Goal: Transaction & Acquisition: Purchase product/service

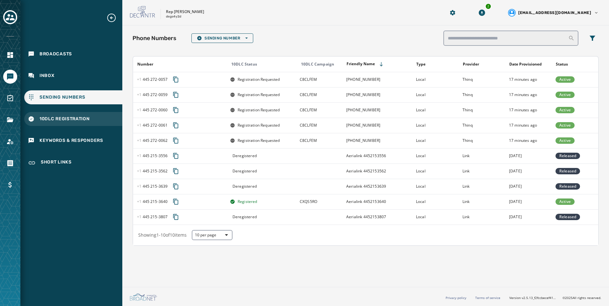
click at [41, 117] on span "10DLC Registration" at bounding box center [64, 119] width 50 height 6
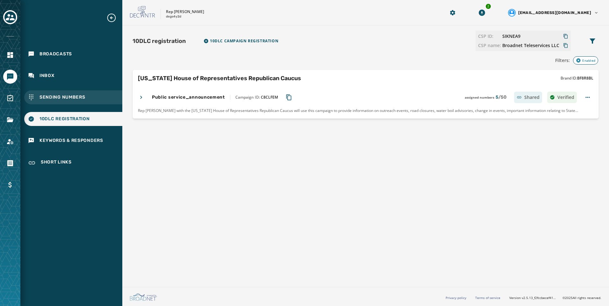
click at [46, 97] on span "Sending Numbers" at bounding box center [62, 97] width 46 height 6
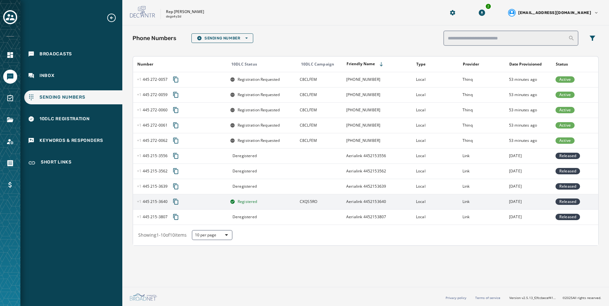
click at [256, 205] on td "Registered" at bounding box center [261, 201] width 70 height 15
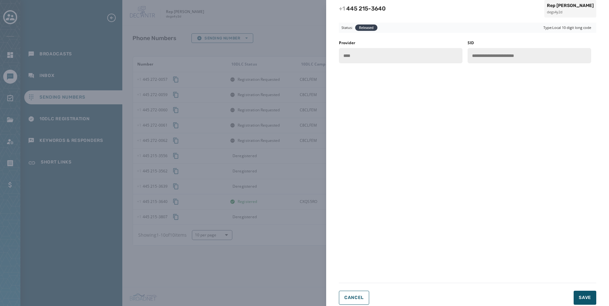
click at [268, 242] on div "**********" at bounding box center [304, 153] width 609 height 306
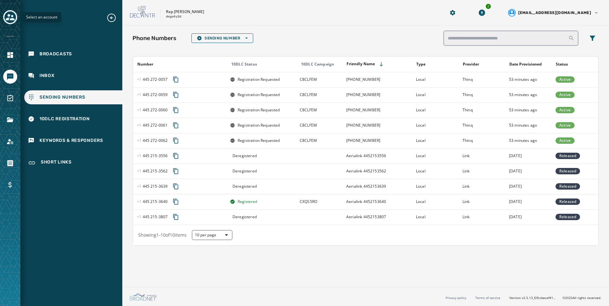
click at [12, 17] on icon "Toggle account select drawer" at bounding box center [10, 17] width 9 height 6
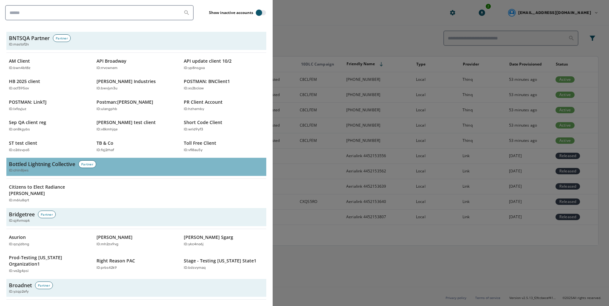
scroll to position [159, 0]
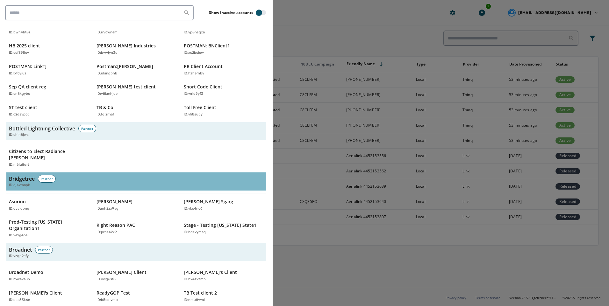
click at [51, 175] on div "Partner" at bounding box center [47, 179] width 18 height 8
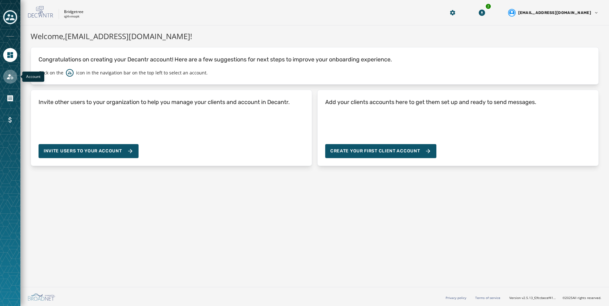
click at [7, 74] on icon "Navigate to Account" at bounding box center [10, 77] width 8 height 8
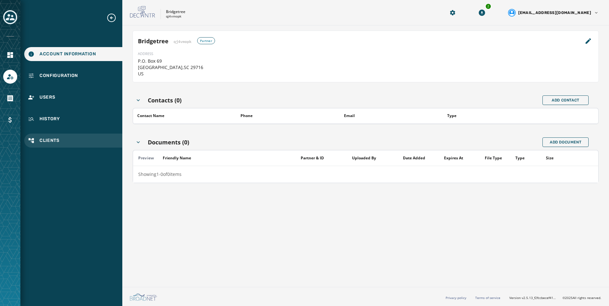
click at [54, 142] on span "Clients" at bounding box center [49, 141] width 20 height 6
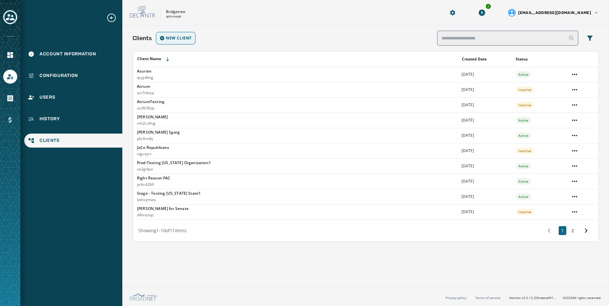
click at [176, 43] on button "New Client" at bounding box center [175, 38] width 37 height 10
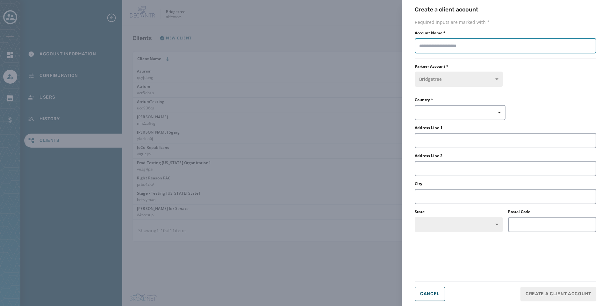
click at [520, 44] on input "Account Name *" at bounding box center [506, 45] width 182 height 15
type input "**********"
drag, startPoint x: 469, startPoint y: 106, endPoint x: 469, endPoint y: 111, distance: 5.4
click at [468, 106] on button "button" at bounding box center [460, 112] width 91 height 15
click at [437, 126] on span "US" at bounding box center [444, 127] width 45 height 6
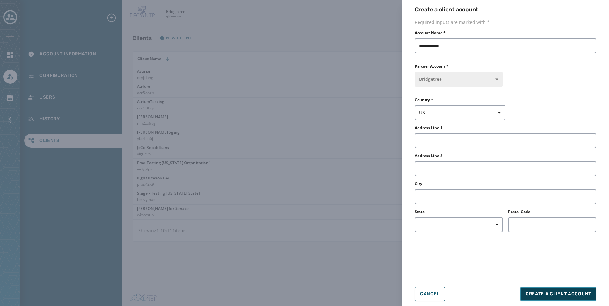
click at [552, 299] on button "Create a client account" at bounding box center [559, 294] width 76 height 14
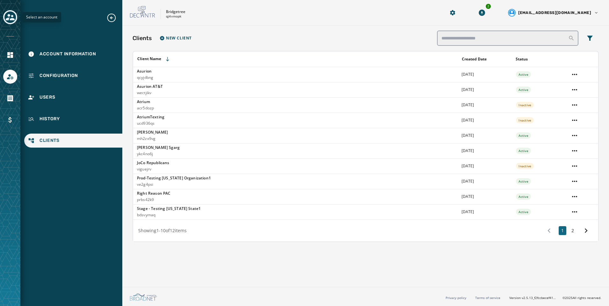
click at [14, 17] on icon "Toggle account select drawer" at bounding box center [10, 17] width 9 height 9
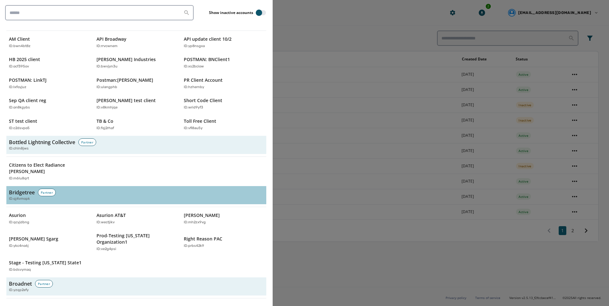
scroll to position [191, 0]
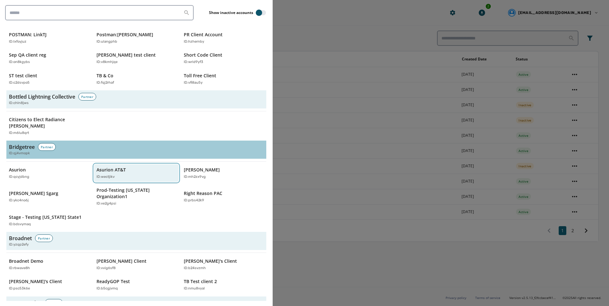
click at [136, 175] on div "ID: wectjikv" at bounding box center [134, 177] width 74 height 5
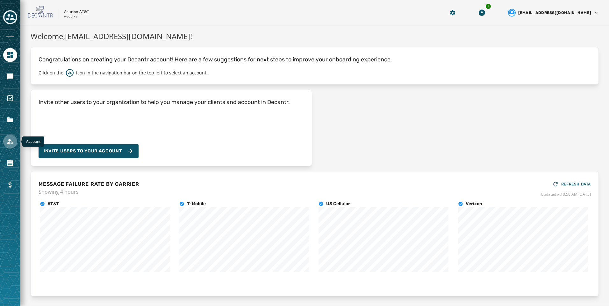
click at [4, 138] on link "Navigate to Account" at bounding box center [10, 142] width 14 height 14
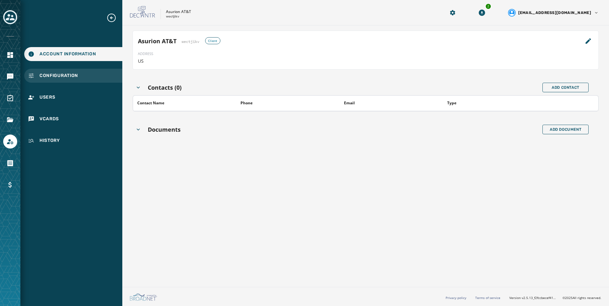
click at [88, 77] on div "Configuration" at bounding box center [73, 76] width 98 height 14
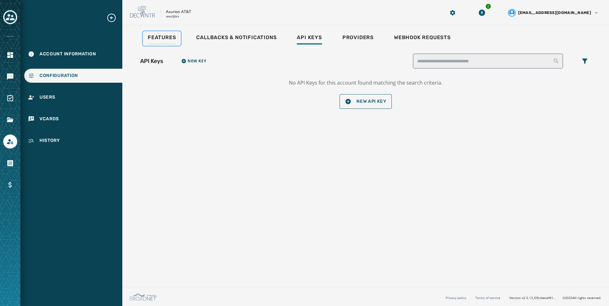
click at [154, 33] on link "Features" at bounding box center [162, 38] width 38 height 15
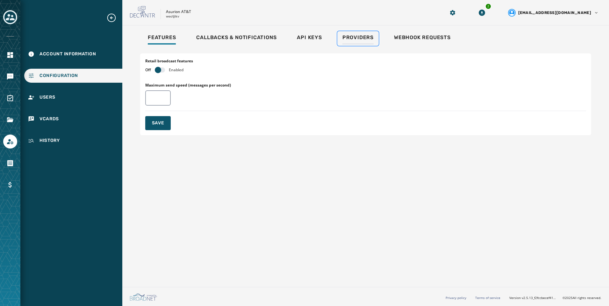
click at [375, 44] on link "Providers" at bounding box center [357, 38] width 41 height 15
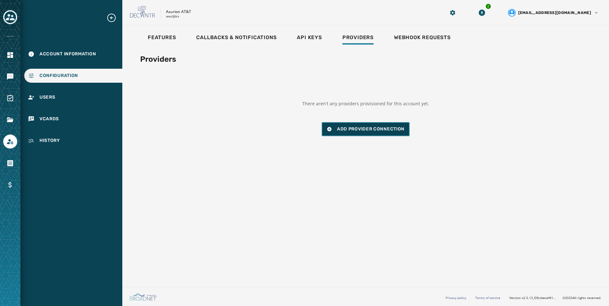
click at [377, 127] on span "Add Provider Connection" at bounding box center [371, 129] width 68 height 6
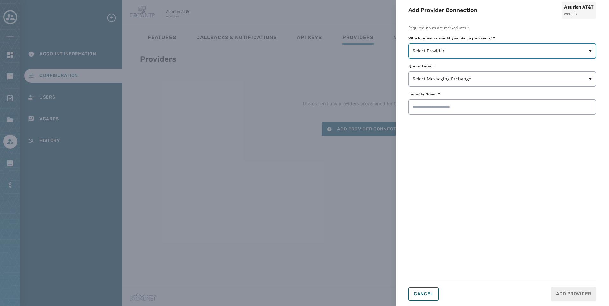
click at [438, 51] on span "Select Provider" at bounding box center [502, 51] width 179 height 6
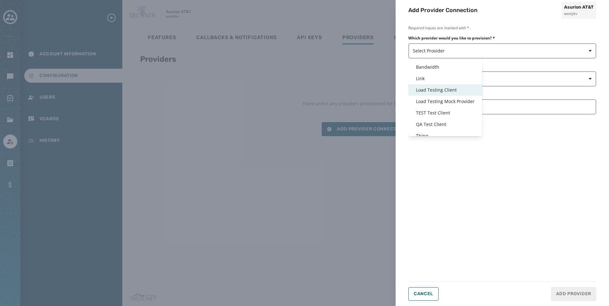
scroll to position [15, 0]
click at [435, 130] on span "Thinq" at bounding box center [445, 130] width 59 height 6
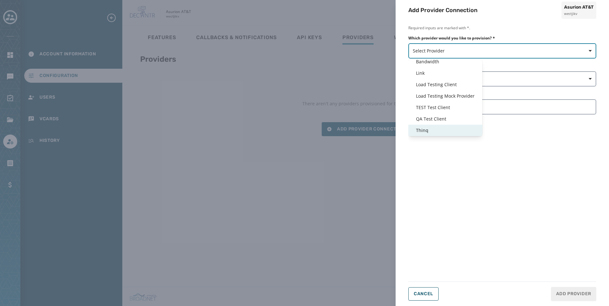
type input "*****"
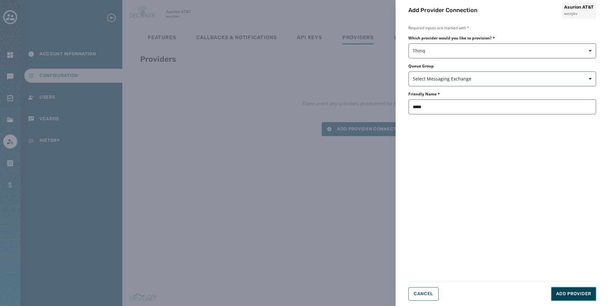
click at [584, 299] on button "Add Provider" at bounding box center [573, 294] width 45 height 14
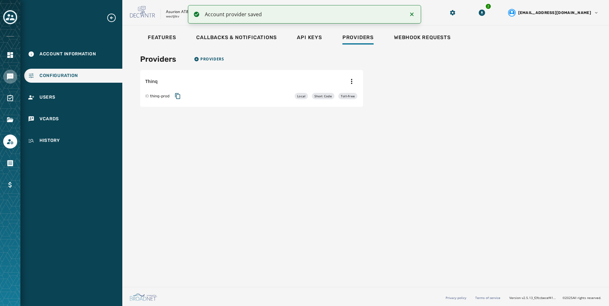
click at [6, 79] on icon "Navigate to Messaging" at bounding box center [10, 77] width 8 height 8
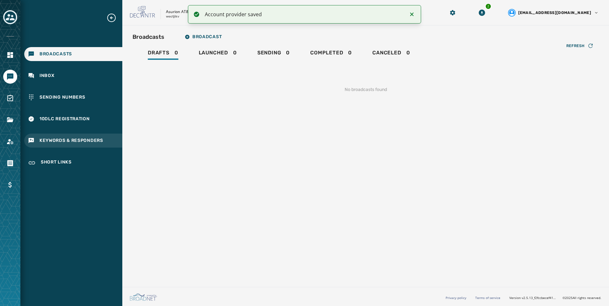
click at [102, 139] on span "Keywords & Responders" at bounding box center [71, 141] width 64 height 6
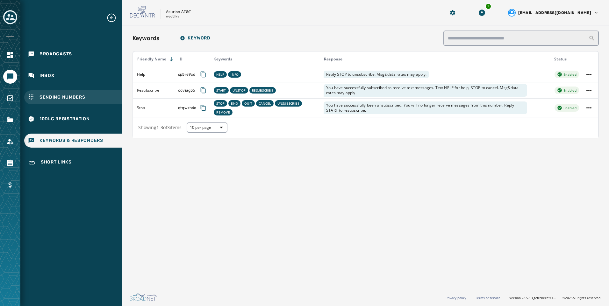
click at [86, 102] on div "Sending Numbers" at bounding box center [73, 97] width 98 height 14
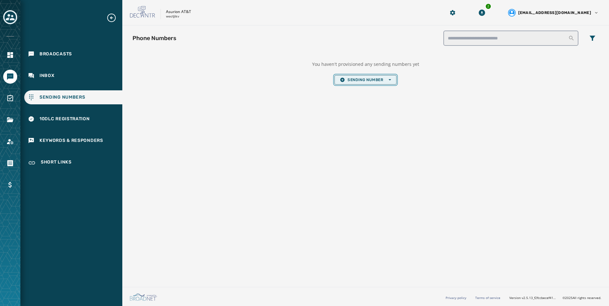
click at [357, 81] on span "Sending Number Open options" at bounding box center [365, 79] width 51 height 5
click at [353, 109] on span "Short Code" at bounding box center [365, 108] width 51 height 5
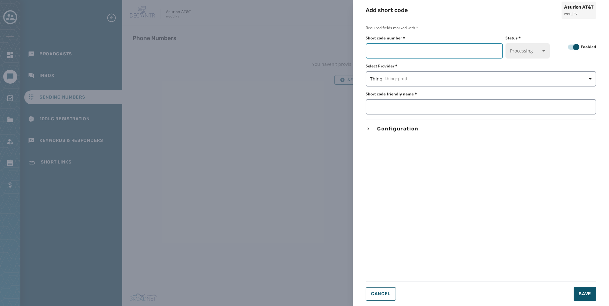
click at [415, 54] on input "Short code number *" at bounding box center [434, 50] width 137 height 15
paste input "*****"
type input "*****"
click at [409, 106] on input "Short code friendly name *" at bounding box center [481, 106] width 231 height 15
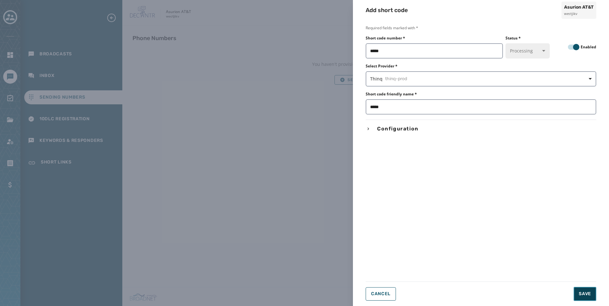
click at [584, 289] on button "Save" at bounding box center [585, 294] width 23 height 14
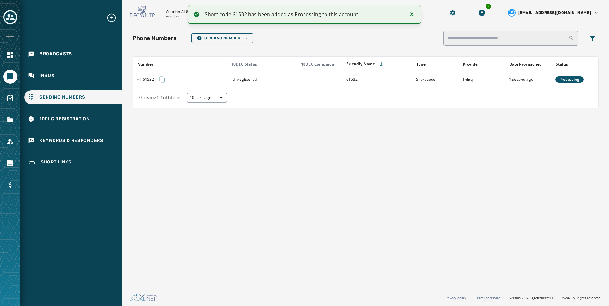
click at [412, 16] on icon "Notifications (F8)" at bounding box center [412, 15] width 8 height 8
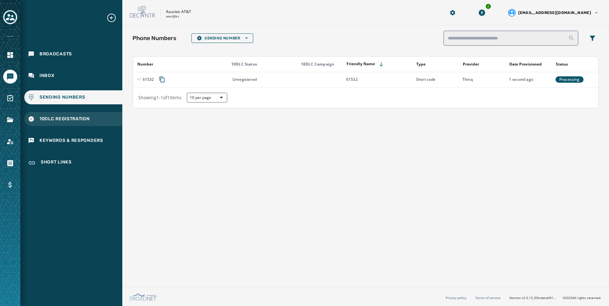
click at [66, 124] on div "10DLC Registration" at bounding box center [73, 119] width 98 height 14
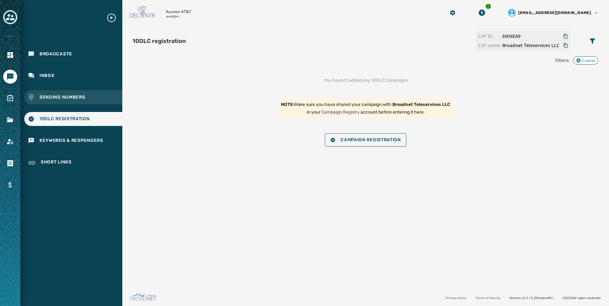
click at [71, 101] on div "Sending Numbers" at bounding box center [73, 97] width 98 height 14
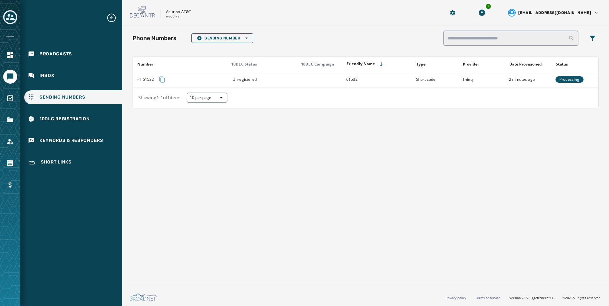
drag, startPoint x: 263, startPoint y: 199, endPoint x: 243, endPoint y: 157, distance: 45.7
click at [263, 199] on div "Phone Numbers Sending Number Open options Number 10DLC Status 10DLC Campaign Fr…" at bounding box center [365, 154] width 487 height 259
click at [75, 79] on div "Inbox" at bounding box center [73, 76] width 98 height 14
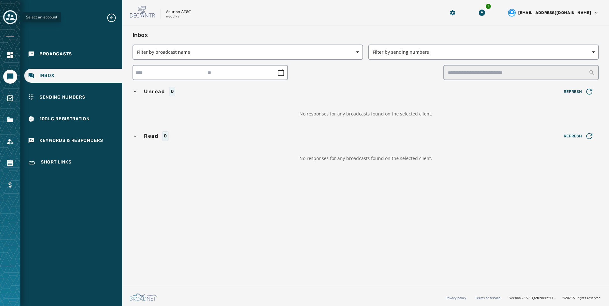
click at [7, 20] on icon "Toggle account select drawer" at bounding box center [10, 17] width 9 height 9
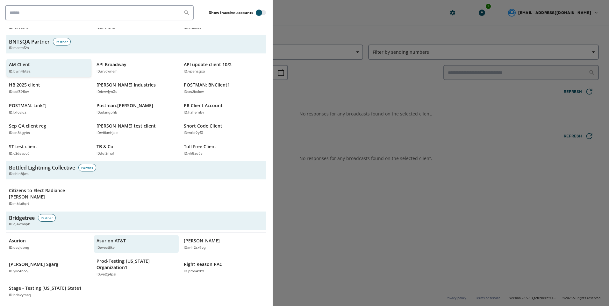
scroll to position [159, 0]
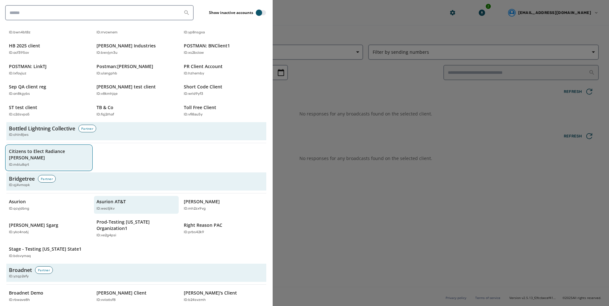
click at [71, 153] on p "Citizens to Elect Radiance [PERSON_NAME]" at bounding box center [46, 154] width 74 height 13
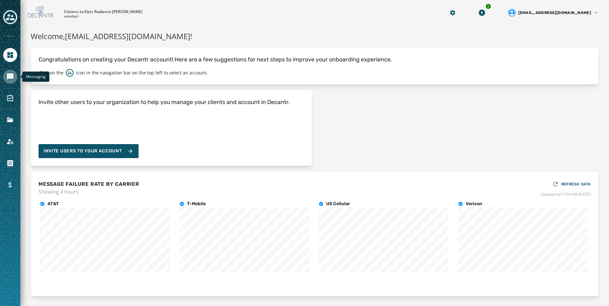
click at [7, 81] on link "Navigate to Messaging" at bounding box center [10, 77] width 14 height 14
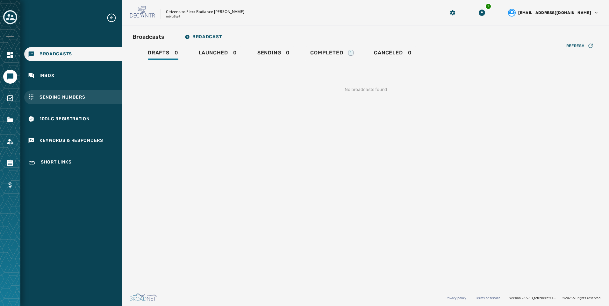
click at [90, 94] on div "Sending Numbers" at bounding box center [73, 97] width 98 height 14
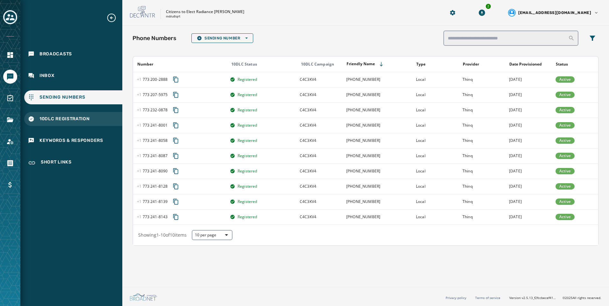
click at [90, 119] on span "10DLC Registration" at bounding box center [64, 119] width 50 height 6
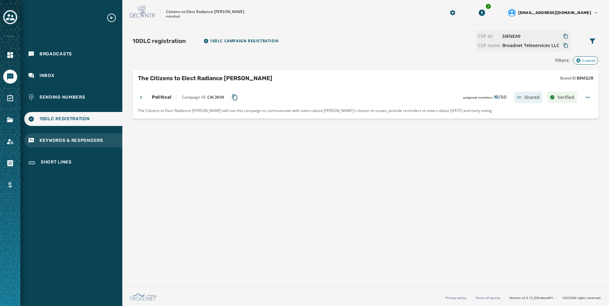
click at [93, 140] on span "Keywords & Responders" at bounding box center [71, 141] width 64 height 6
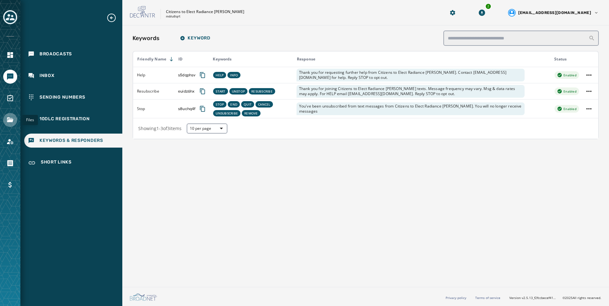
click at [6, 120] on link "Navigate to Files" at bounding box center [10, 120] width 14 height 14
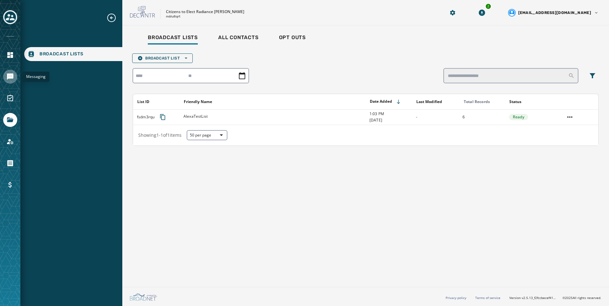
click at [12, 81] on link "Navigate to Messaging" at bounding box center [10, 77] width 14 height 14
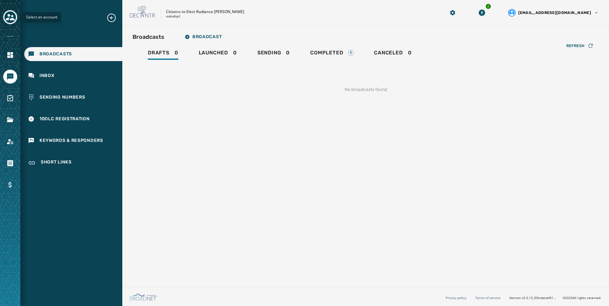
click at [8, 19] on icon "Toggle account select drawer" at bounding box center [10, 17] width 9 height 6
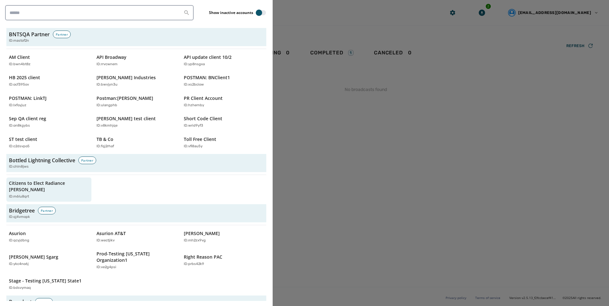
scroll to position [159, 0]
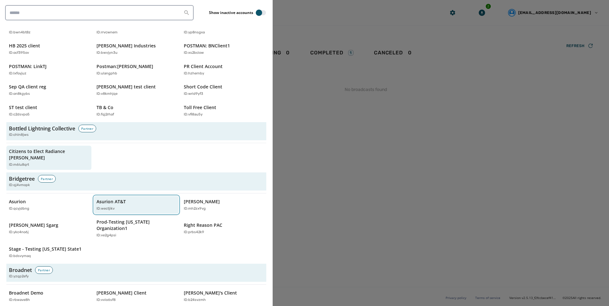
click at [157, 206] on button "Asurion AT&T ID: wectjikv" at bounding box center [136, 205] width 85 height 18
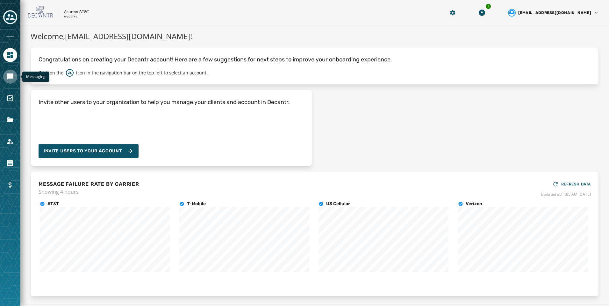
click at [10, 83] on link "Navigate to Messaging" at bounding box center [10, 77] width 14 height 14
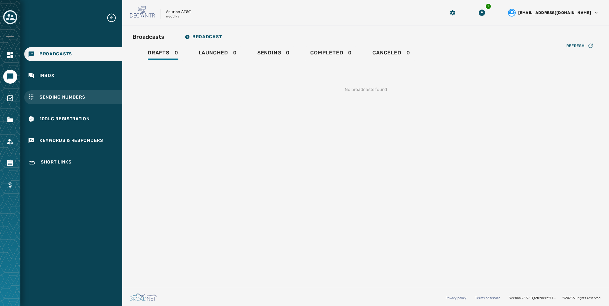
click at [83, 103] on div "Sending Numbers" at bounding box center [73, 97] width 98 height 14
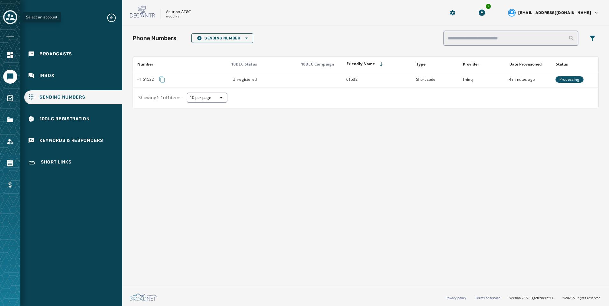
click at [14, 19] on icon "Toggle account select drawer" at bounding box center [10, 17] width 9 height 6
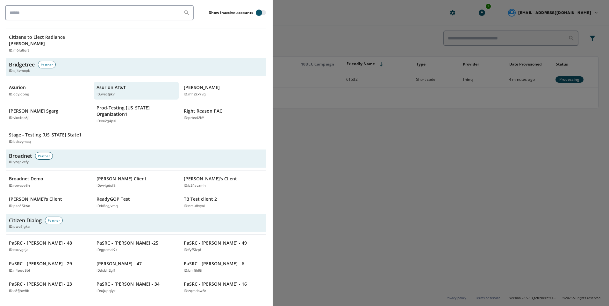
scroll to position [223, 0]
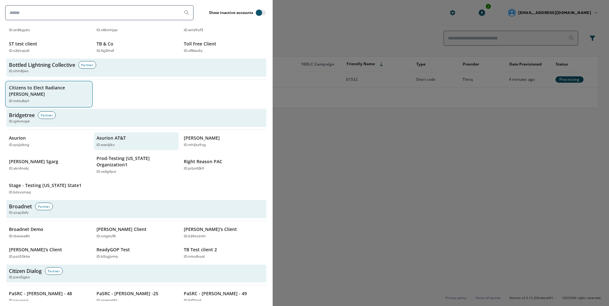
click at [36, 99] on div "ID: m6lu8qrt" at bounding box center [46, 101] width 74 height 5
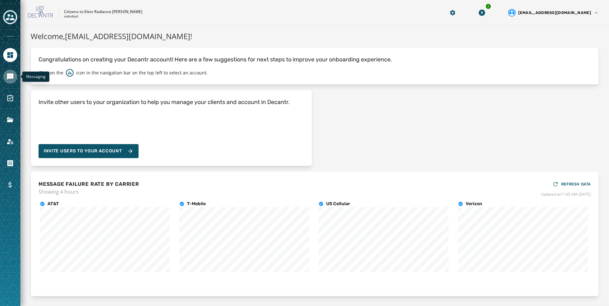
click at [5, 72] on link "Navigate to Messaging" at bounding box center [10, 77] width 14 height 14
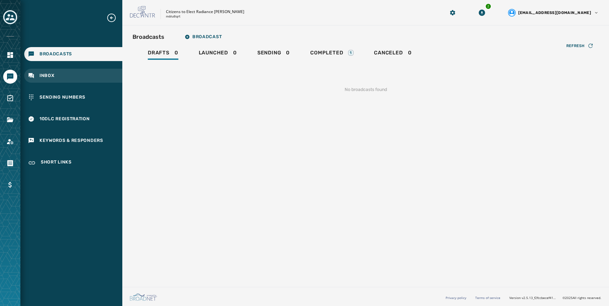
click at [56, 79] on div "Inbox" at bounding box center [73, 76] width 98 height 14
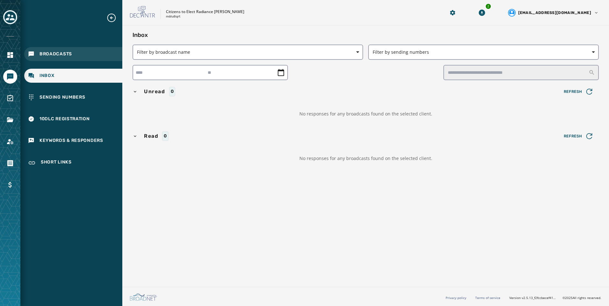
click at [55, 58] on div "Broadcasts" at bounding box center [73, 54] width 98 height 14
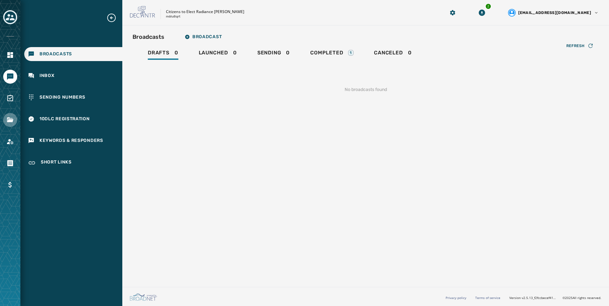
drag, startPoint x: 18, startPoint y: 123, endPoint x: 14, endPoint y: 123, distance: 4.8
click at [18, 123] on div at bounding box center [10, 153] width 20 height 306
click at [11, 123] on icon "Navigate to Files" at bounding box center [10, 120] width 8 height 8
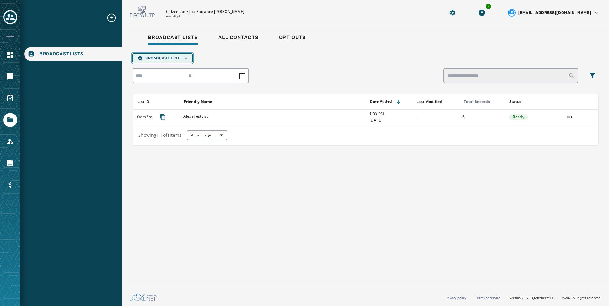
click at [180, 61] on button "Broadcast List Open options" at bounding box center [162, 59] width 61 height 10
click at [174, 69] on span "Upload List" at bounding box center [163, 67] width 50 height 5
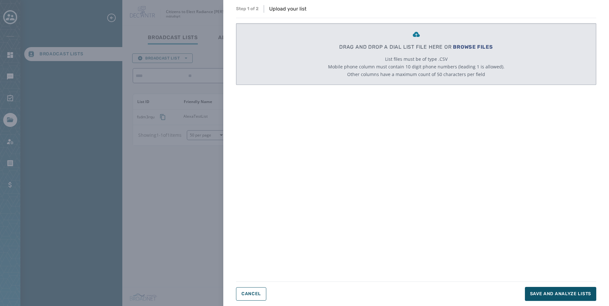
click at [470, 43] on p "DRAG AND DROP A DIAL LIST FILE HERE OR BROWSE FILES" at bounding box center [416, 47] width 154 height 8
click at [249, 298] on button "Cancel" at bounding box center [251, 294] width 30 height 13
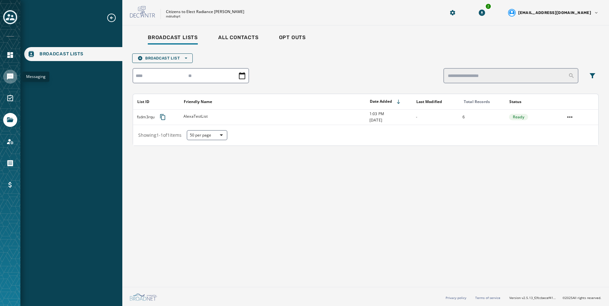
click at [6, 81] on link "Navigate to Messaging" at bounding box center [10, 77] width 14 height 14
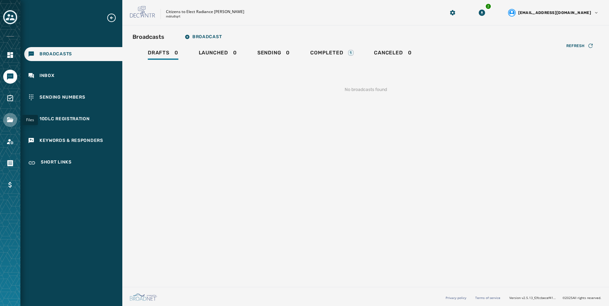
click at [9, 120] on icon "Navigate to Files" at bounding box center [10, 120] width 6 height 5
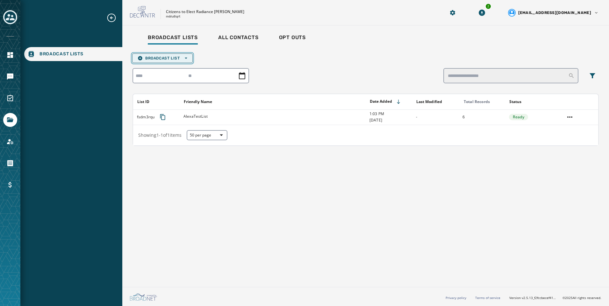
click at [174, 59] on span "Broadcast List Open options" at bounding box center [163, 58] width 50 height 5
click at [171, 69] on span "Upload List" at bounding box center [163, 67] width 50 height 5
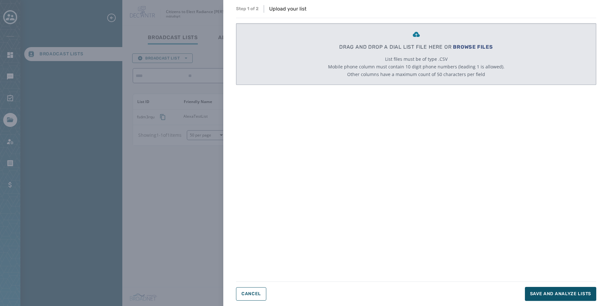
click at [467, 46] on span "BROWSE FILES" at bounding box center [473, 47] width 40 height 6
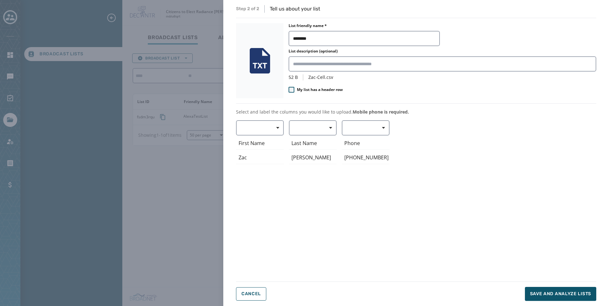
click at [301, 89] on span "My list has a header row" at bounding box center [320, 89] width 46 height 5
click at [275, 127] on span "button" at bounding box center [275, 128] width 15 height 13
click at [264, 169] on div "First Name" at bounding box center [258, 165] width 45 height 11
click at [304, 130] on button "button" at bounding box center [313, 127] width 48 height 15
click at [307, 176] on span "Last Name" at bounding box center [311, 177] width 29 height 6
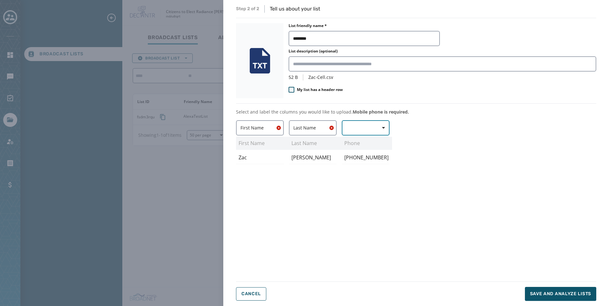
click at [369, 129] on button "button" at bounding box center [366, 127] width 48 height 15
click at [355, 143] on span "Mobile Phone" at bounding box center [363, 143] width 29 height 6
click at [573, 294] on span "Save and analyze lists" at bounding box center [560, 294] width 61 height 6
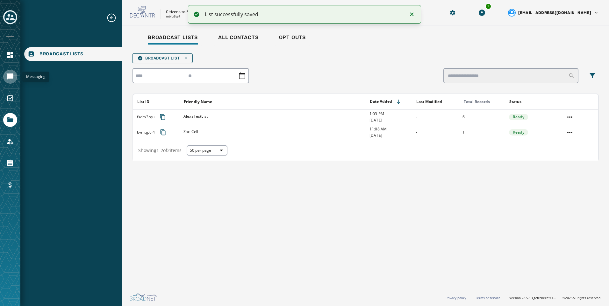
click at [9, 76] on icon "Navigate to Messaging" at bounding box center [10, 77] width 8 height 8
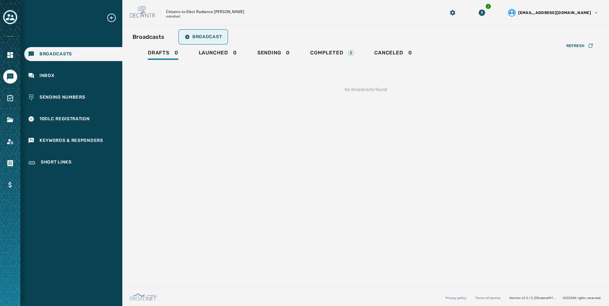
click at [201, 38] on span "Broadcast" at bounding box center [203, 36] width 37 height 5
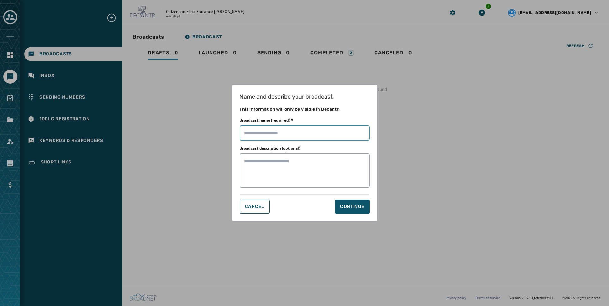
click at [355, 126] on input "Broadcast name (required) *" at bounding box center [305, 133] width 130 height 15
type input "**********"
click at [346, 207] on div "Continue" at bounding box center [352, 207] width 25 height 6
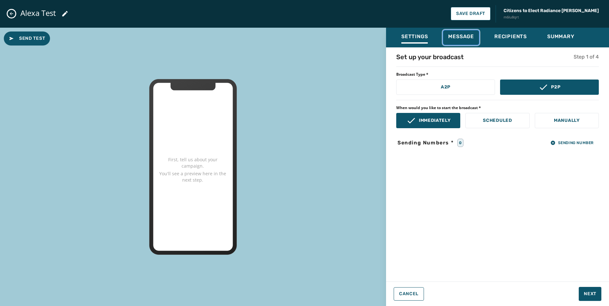
click at [468, 44] on button "Message" at bounding box center [461, 37] width 36 height 15
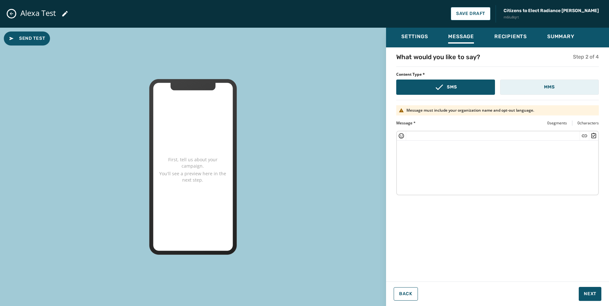
click at [512, 91] on button "MMS" at bounding box center [549, 87] width 99 height 15
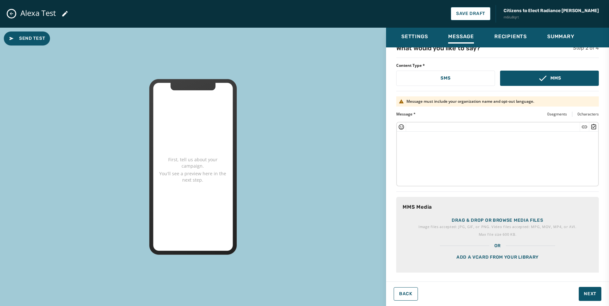
scroll to position [17, 0]
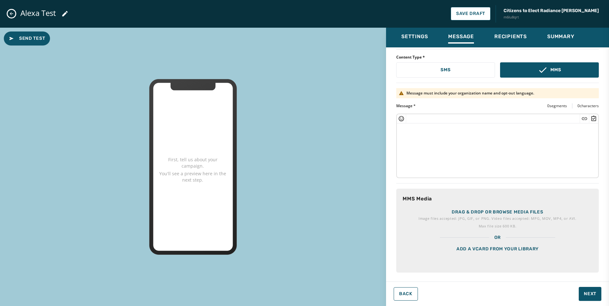
click at [10, 17] on button "Close admin drawer" at bounding box center [12, 14] width 8 height 8
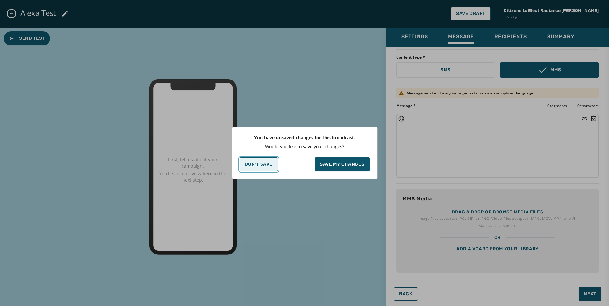
click at [255, 168] on button "Don't Save" at bounding box center [259, 165] width 39 height 14
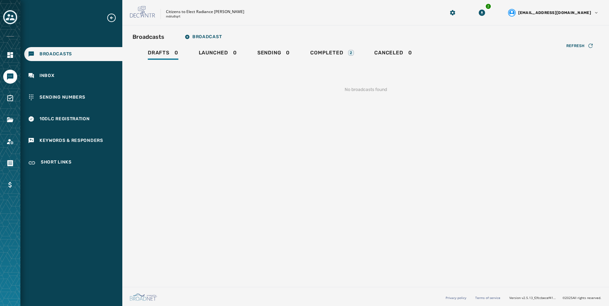
scroll to position [0, 0]
click at [12, 16] on icon "Toggle account select drawer" at bounding box center [10, 17] width 9 height 6
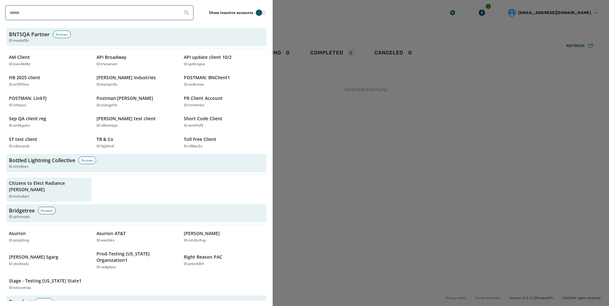
scroll to position [159, 0]
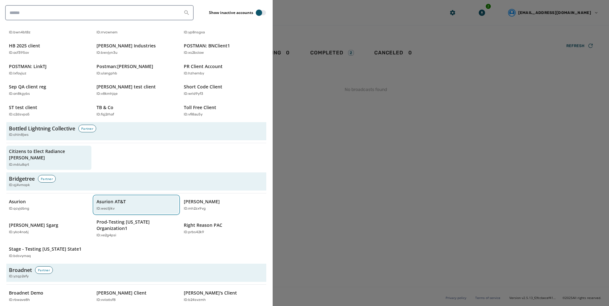
click at [140, 199] on div "Asurion AT&T ID: wectjikv" at bounding box center [134, 205] width 74 height 13
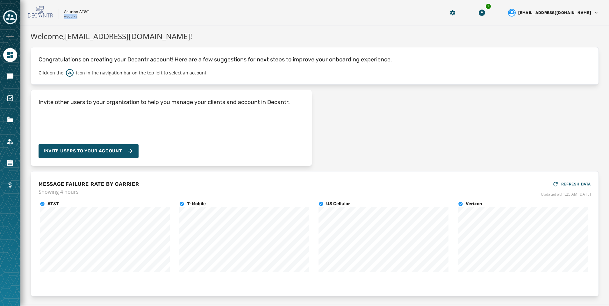
drag, startPoint x: 78, startPoint y: 18, endPoint x: 64, endPoint y: 18, distance: 14.0
click at [64, 18] on div "Asurion AT&T wectjikv" at bounding box center [76, 14] width 25 height 10
copy p "wectjikv"
click at [15, 79] on link "Navigate to Messaging" at bounding box center [10, 77] width 14 height 14
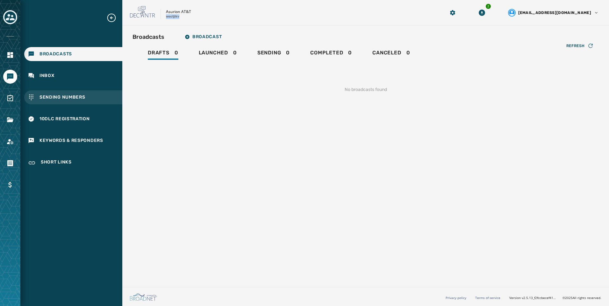
click at [52, 95] on span "Sending Numbers" at bounding box center [62, 97] width 46 height 6
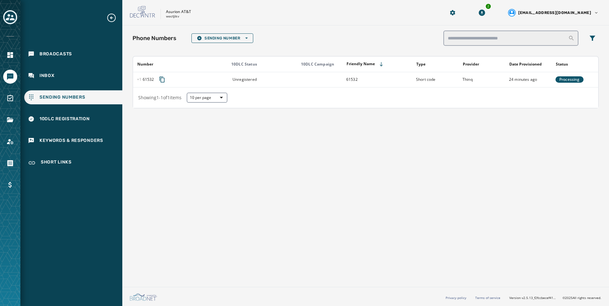
click at [340, 196] on div "Phone Numbers Sending Number Open options Number 10DLC Status 10DLC Campaign Fr…" at bounding box center [365, 154] width 487 height 259
click at [567, 80] on span "Processing" at bounding box center [569, 79] width 20 height 5
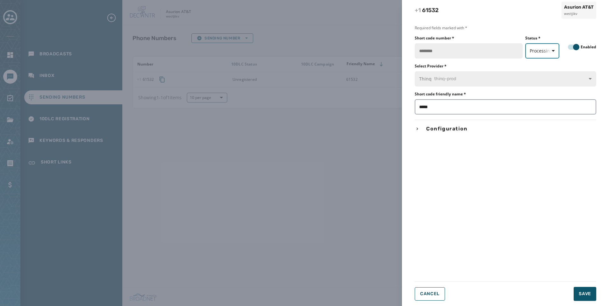
click at [542, 49] on span "Processing" at bounding box center [542, 51] width 25 height 6
click at [541, 80] on span "Active" at bounding box center [545, 77] width 24 height 6
click at [581, 297] on span "Save" at bounding box center [585, 294] width 12 height 6
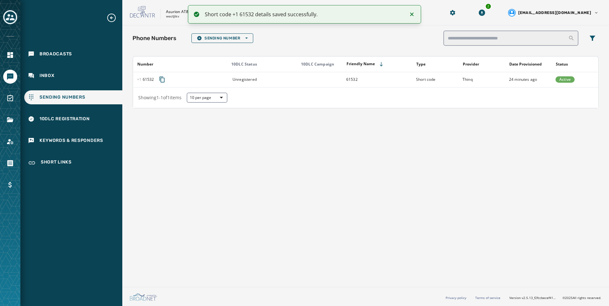
click at [417, 204] on div "Phone Numbers Sending Number Open options Number 10DLC Status 10DLC Campaign Fr…" at bounding box center [365, 154] width 487 height 259
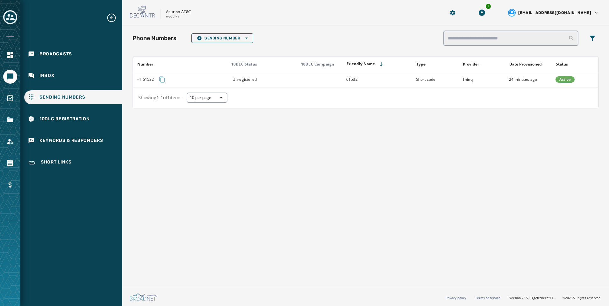
drag, startPoint x: 174, startPoint y: 255, endPoint x: 133, endPoint y: 186, distance: 79.9
click at [171, 254] on div "Phone Numbers Sending Number Open options Number 10DLC Status 10DLC Campaign Fr…" at bounding box center [365, 154] width 487 height 259
click at [13, 18] on icon "Toggle account select drawer" at bounding box center [10, 17] width 9 height 9
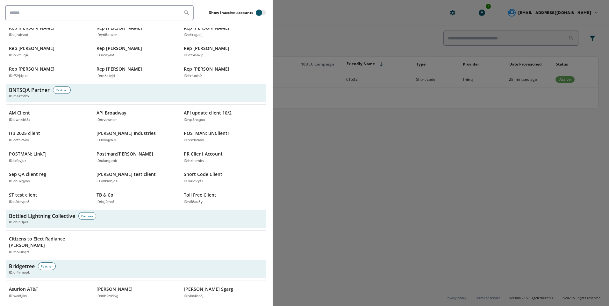
scroll to position [127, 0]
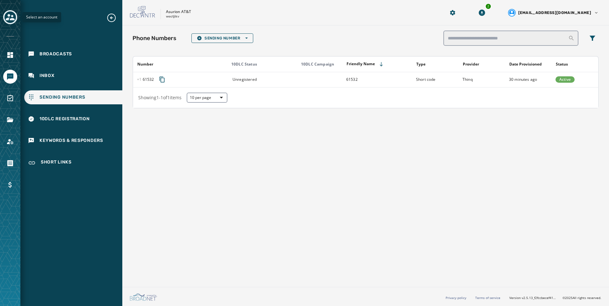
click at [8, 18] on icon "Toggle account select drawer" at bounding box center [10, 17] width 9 height 9
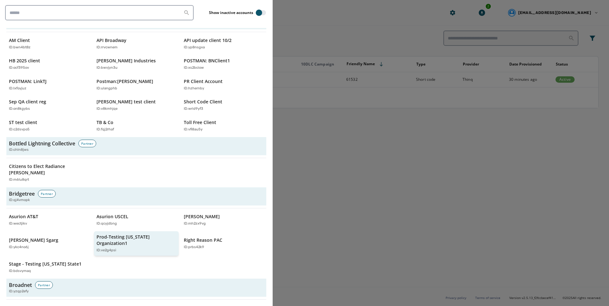
scroll to position [159, 0]
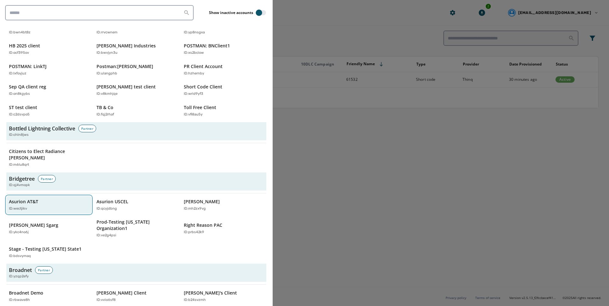
click at [47, 199] on div "Asurion AT&T ID: wectjikv" at bounding box center [46, 205] width 74 height 13
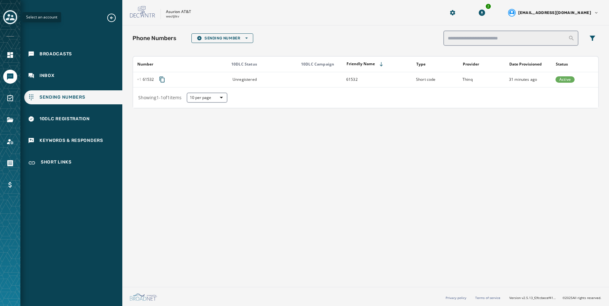
click at [7, 21] on icon "Toggle account select drawer" at bounding box center [10, 17] width 9 height 9
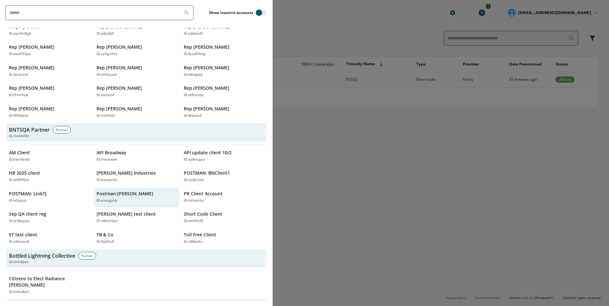
scroll to position [0, 0]
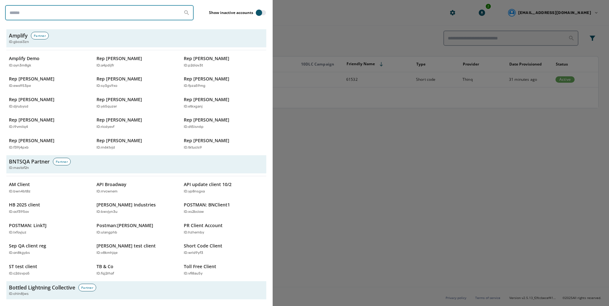
click at [133, 17] on input "search" at bounding box center [99, 12] width 189 height 15
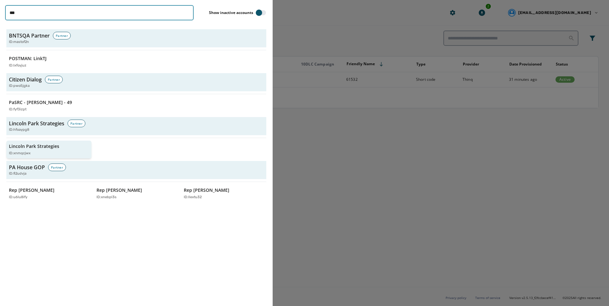
type input "***"
click at [45, 153] on div "ID: xnmqcjwx" at bounding box center [46, 153] width 74 height 5
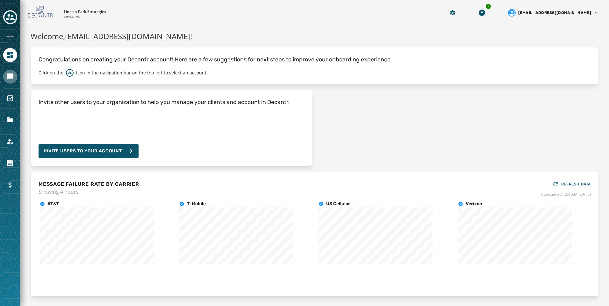
click at [11, 81] on link "Navigate to Messaging" at bounding box center [10, 77] width 14 height 14
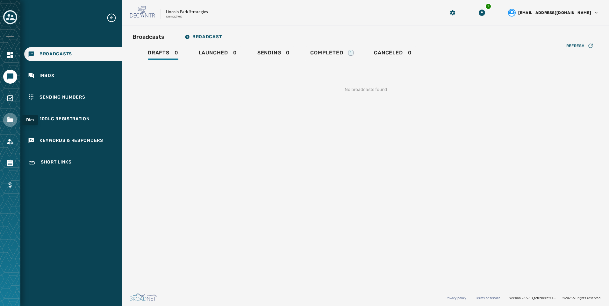
click at [10, 123] on icon "Navigate to Files" at bounding box center [10, 120] width 8 height 8
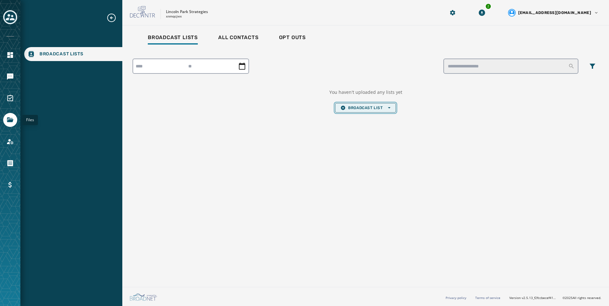
click at [360, 108] on span "Broadcast List Open options" at bounding box center [366, 107] width 50 height 5
click at [363, 119] on span "Upload List" at bounding box center [366, 117] width 50 height 5
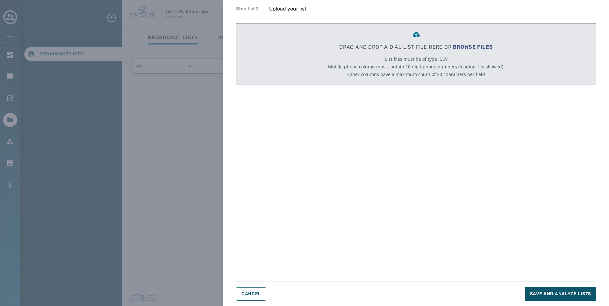
click at [472, 49] on span "BROWSE FILES" at bounding box center [473, 47] width 40 height 6
click at [200, 137] on div "Step 1 of 2 Upload your list DRAG AND DROP A DIAL LIST FILE HERE OR BROWSE FILE…" at bounding box center [304, 153] width 609 height 306
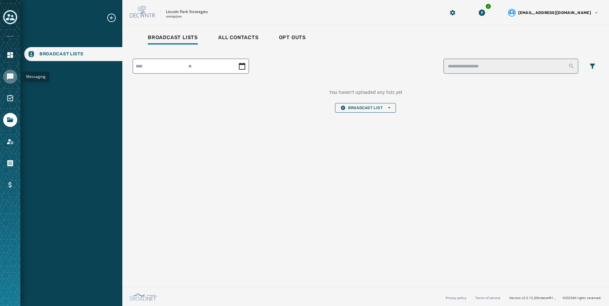
click at [8, 79] on icon "Navigate to Messaging" at bounding box center [10, 77] width 8 height 8
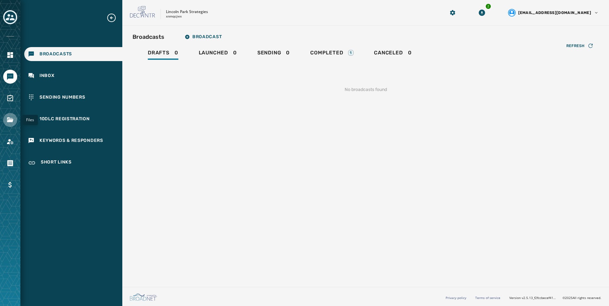
click at [13, 119] on icon "Navigate to Files" at bounding box center [10, 120] width 6 height 5
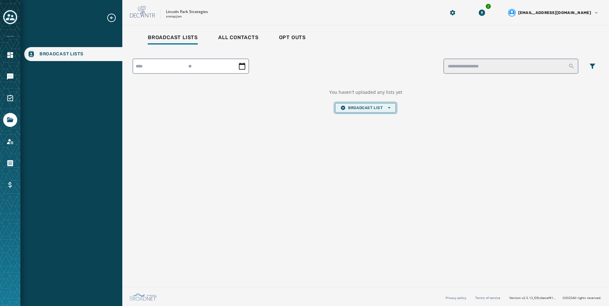
click at [381, 106] on span "Broadcast List Open options" at bounding box center [366, 107] width 50 height 5
click at [373, 118] on span "Upload List" at bounding box center [366, 117] width 50 height 5
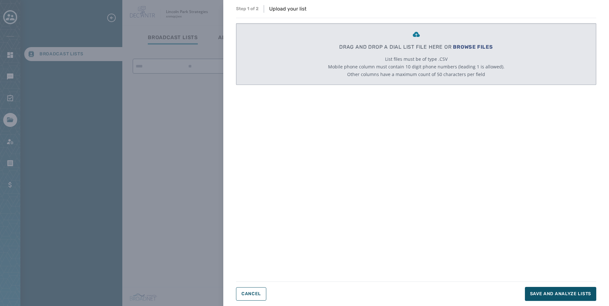
click at [477, 45] on span "BROWSE FILES" at bounding box center [473, 47] width 40 height 6
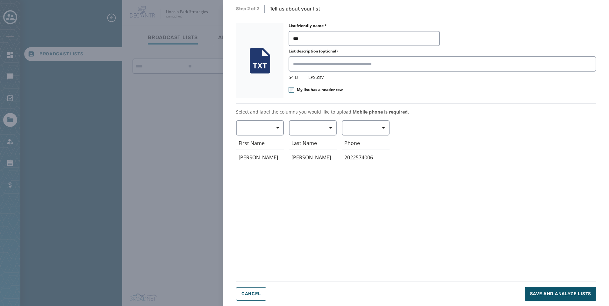
click at [320, 87] on span "My list has a header row" at bounding box center [320, 89] width 46 height 5
click at [263, 131] on button "button" at bounding box center [260, 127] width 48 height 15
click at [262, 167] on span "First Name" at bounding box center [258, 165] width 29 height 6
click at [325, 124] on span "button" at bounding box center [328, 128] width 15 height 13
click at [321, 177] on span "Last Name" at bounding box center [311, 177] width 29 height 6
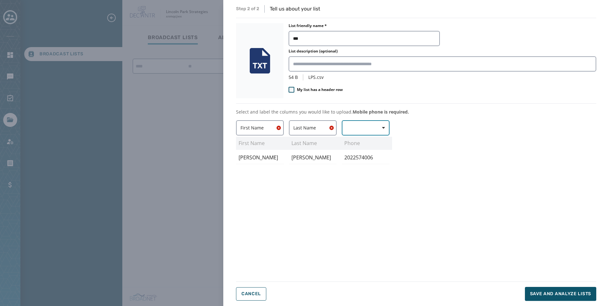
click at [380, 126] on span "button" at bounding box center [381, 128] width 15 height 13
click at [378, 143] on span "Mobile Phone" at bounding box center [363, 143] width 29 height 6
click at [585, 291] on span "Save and analyze lists" at bounding box center [560, 294] width 61 height 6
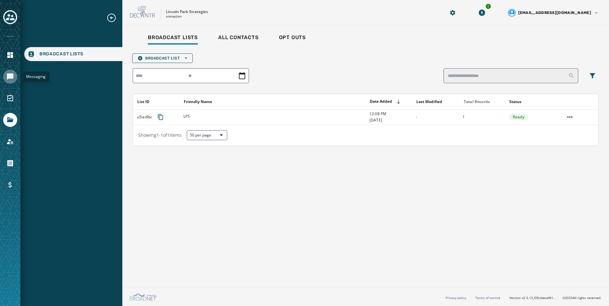
click at [10, 82] on link "Navigate to Messaging" at bounding box center [10, 77] width 14 height 14
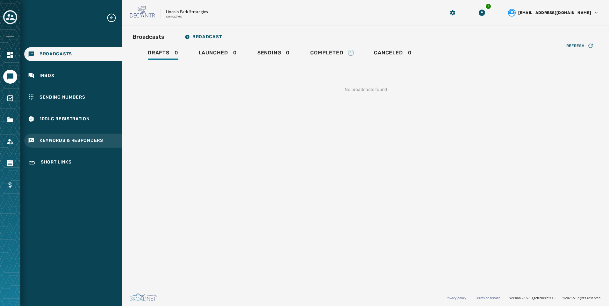
click at [66, 139] on span "Keywords & Responders" at bounding box center [71, 141] width 64 height 6
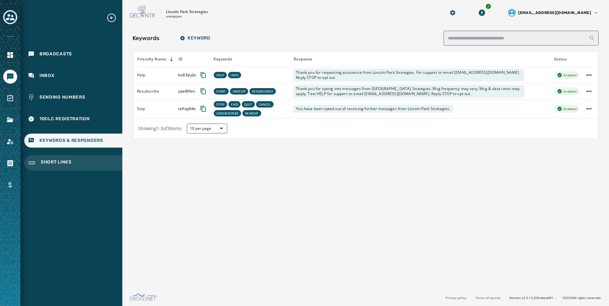
click at [68, 162] on span "Short Links" at bounding box center [56, 163] width 31 height 8
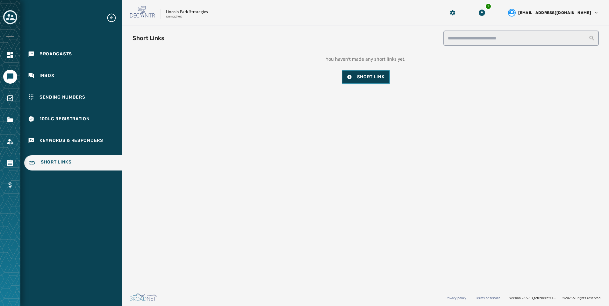
click at [365, 77] on span "Short Link" at bounding box center [366, 77] width 38 height 6
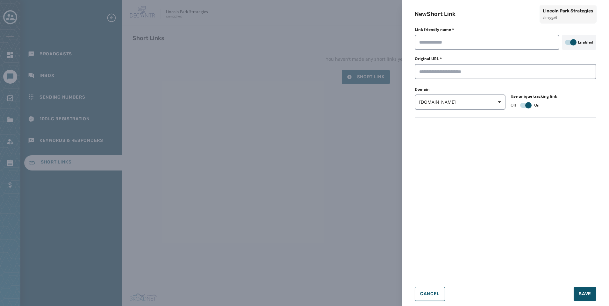
click at [239, 143] on div "New Short Link Lincoln Park Strategies zlneygx6 Link friendly name * Enabled Or…" at bounding box center [304, 153] width 609 height 306
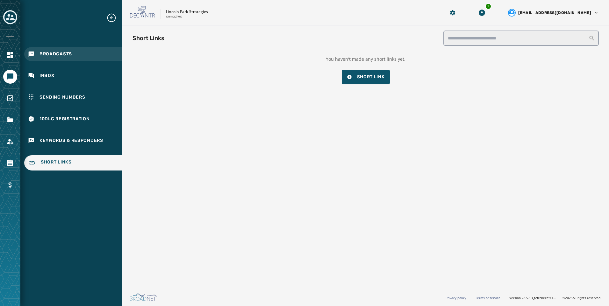
click at [73, 54] on div "Broadcasts" at bounding box center [73, 54] width 98 height 14
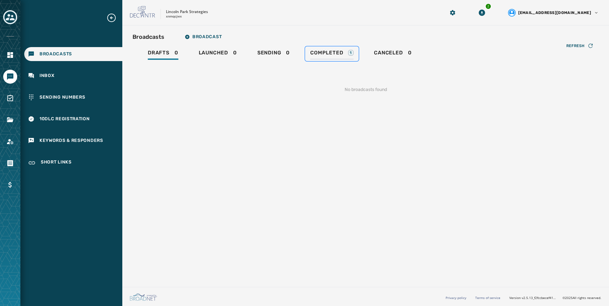
click at [351, 58] on div "Completed 1" at bounding box center [331, 55] width 43 height 10
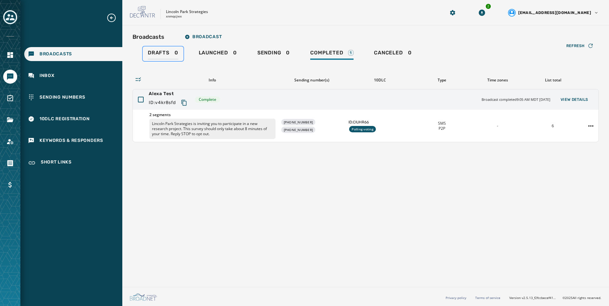
click at [176, 55] on div "Drafts 0" at bounding box center [163, 55] width 31 height 10
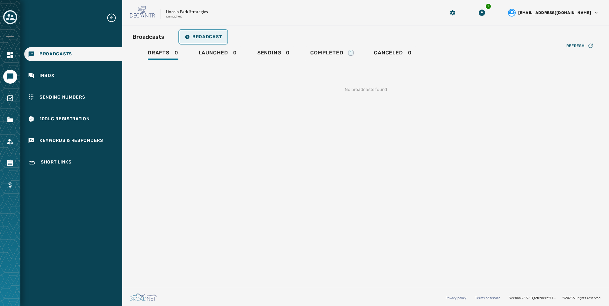
click at [196, 40] on button "Broadcast" at bounding box center [203, 37] width 47 height 13
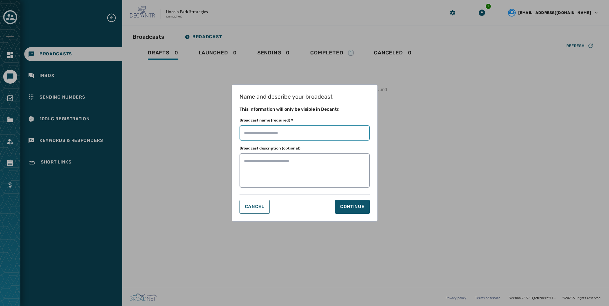
click at [281, 132] on input "Broadcast name (required) *" at bounding box center [305, 133] width 130 height 15
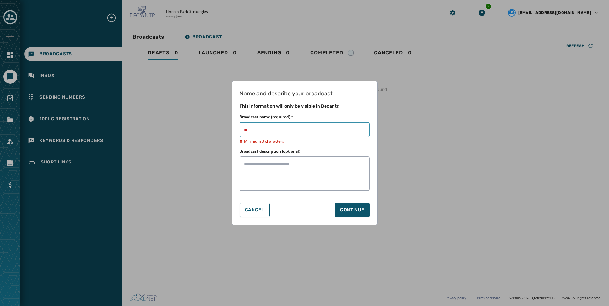
type input "****"
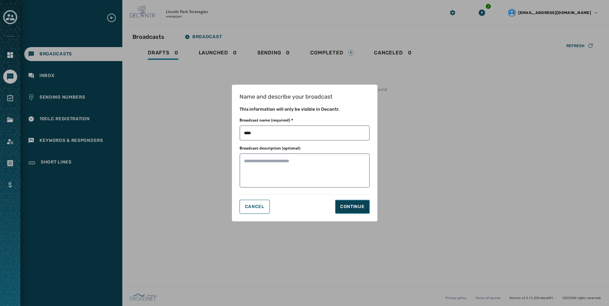
click at [366, 206] on button "Continue" at bounding box center [352, 207] width 35 height 14
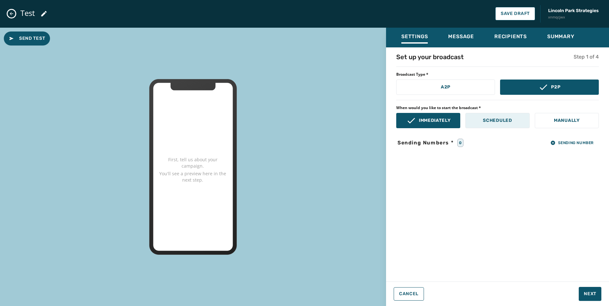
click at [493, 124] on button "Scheduled" at bounding box center [497, 120] width 64 height 15
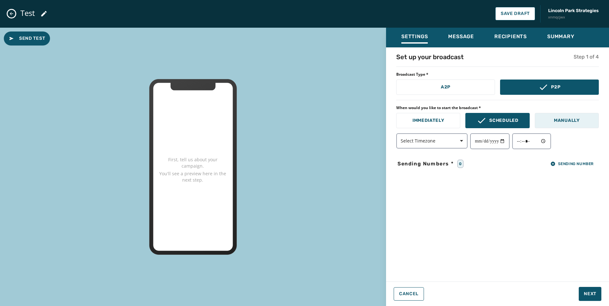
click at [571, 124] on button "Manually" at bounding box center [567, 120] width 64 height 15
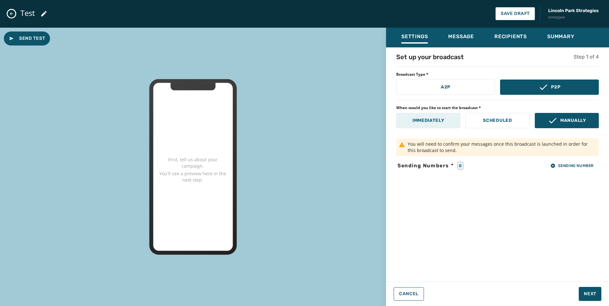
click at [442, 122] on p "Immediately" at bounding box center [429, 121] width 32 height 6
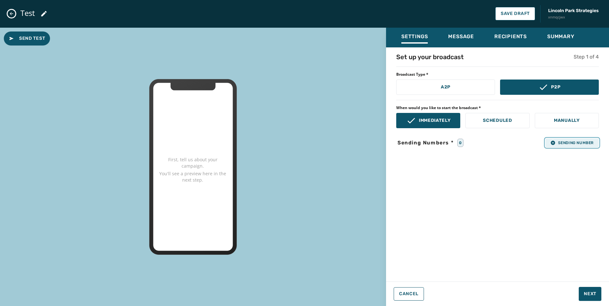
click at [571, 145] on span "Sending Number" at bounding box center [571, 142] width 43 height 5
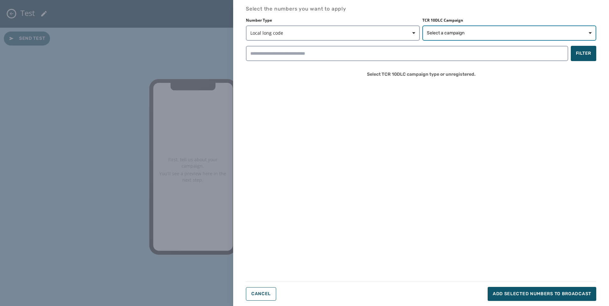
click at [447, 34] on span "Select a campaign" at bounding box center [446, 33] width 38 height 6
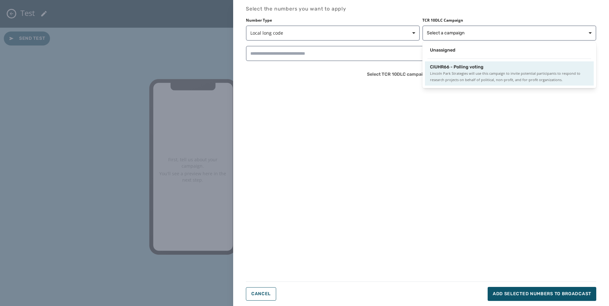
click at [449, 81] on span "Lincoln Park Strategies will use this campaign to invite potential participants…" at bounding box center [509, 76] width 159 height 13
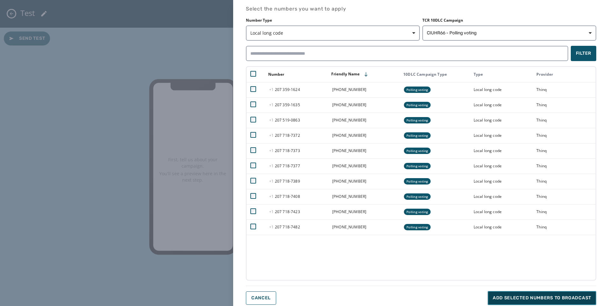
click at [564, 298] on span "Add selected numbers to broadcast" at bounding box center [542, 298] width 98 height 6
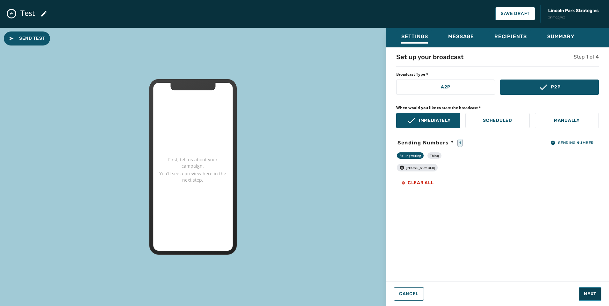
click at [599, 297] on button "Next" at bounding box center [590, 294] width 23 height 14
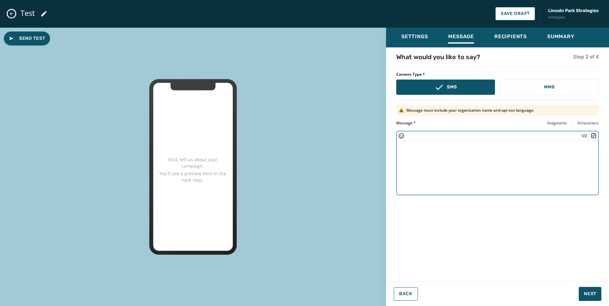
click at [524, 167] on textarea at bounding box center [497, 167] width 201 height 52
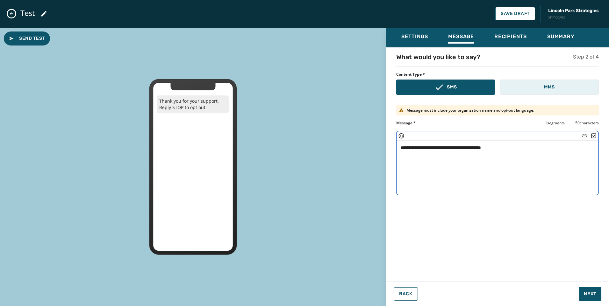
type textarea "**********"
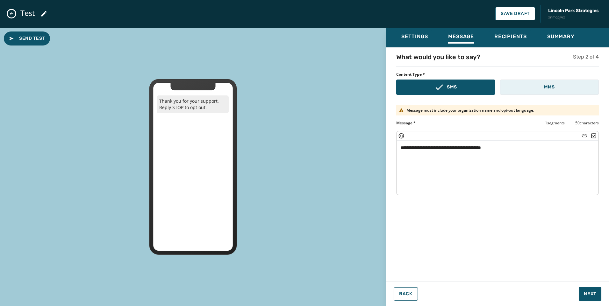
click at [552, 86] on p "MMS" at bounding box center [549, 87] width 11 height 6
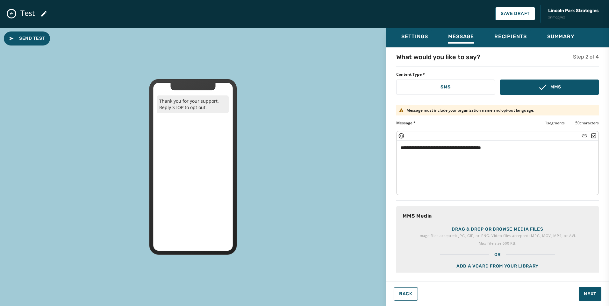
scroll to position [17, 0]
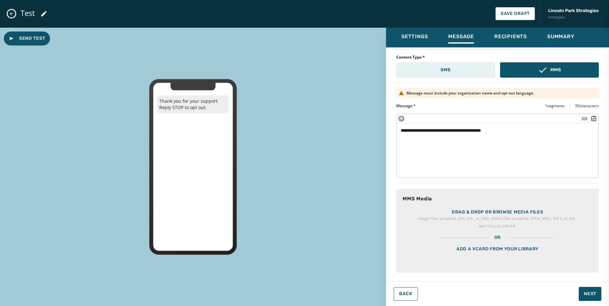
click at [456, 64] on button "SMS" at bounding box center [445, 69] width 99 height 15
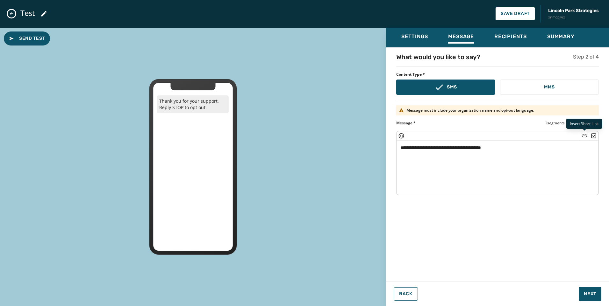
click at [586, 138] on icon "Insert Short Link" at bounding box center [584, 136] width 6 height 6
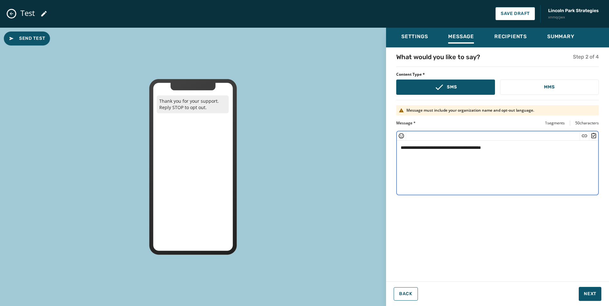
click at [442, 175] on textarea "**********" at bounding box center [497, 167] width 201 height 52
click at [526, 147] on textarea "**********" at bounding box center [497, 167] width 201 height 52
click at [36, 39] on span "Send Test" at bounding box center [27, 38] width 36 height 6
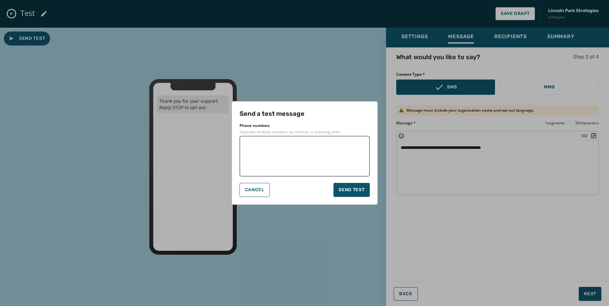
click at [325, 148] on textarea at bounding box center [304, 156] width 121 height 32
click at [249, 191] on span "Cancel" at bounding box center [254, 190] width 19 height 5
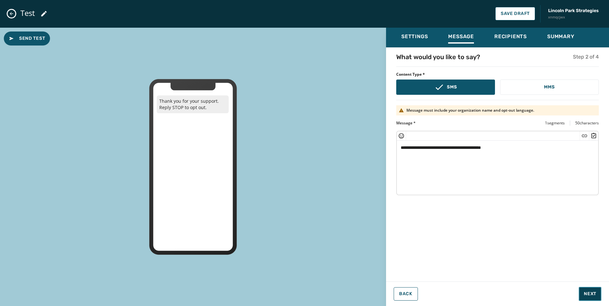
click at [587, 292] on span "Next" at bounding box center [590, 294] width 12 height 6
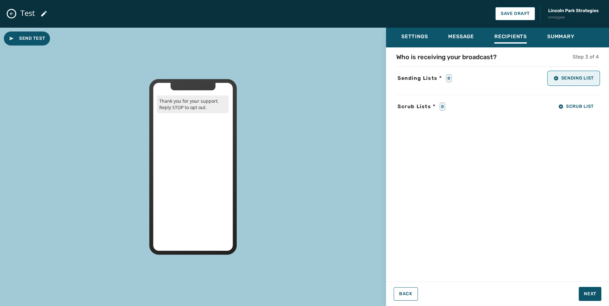
click at [572, 83] on button "Sending List" at bounding box center [574, 78] width 50 height 13
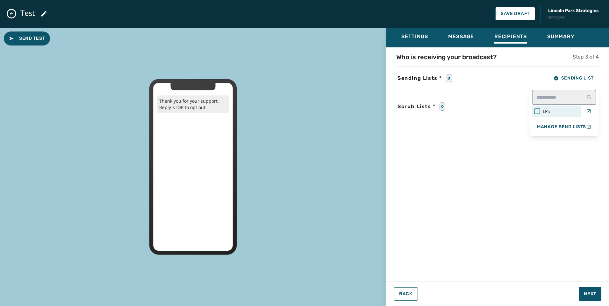
click at [544, 110] on span "LPS" at bounding box center [546, 111] width 7 height 6
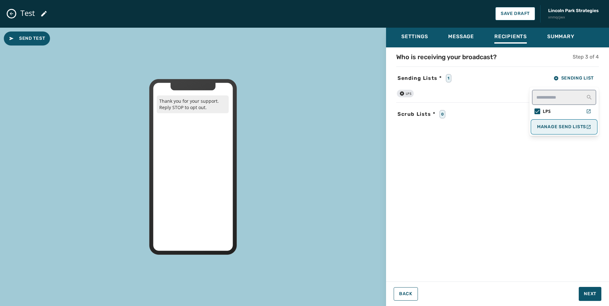
click at [534, 121] on button "Manage Send Lists" at bounding box center [564, 127] width 64 height 13
click at [547, 190] on div "Who is receiving your broadcast? Step 3 of 4 Sending Lists * 1 Sending List LPS…" at bounding box center [497, 163] width 223 height 220
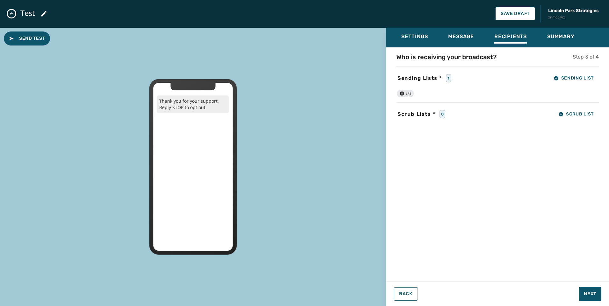
click at [481, 151] on div "Who is receiving your broadcast? Step 3 of 4 Sending Lists * 1 Sending List LPS…" at bounding box center [497, 163] width 223 height 220
drag, startPoint x: 587, startPoint y: 298, endPoint x: 587, endPoint y: 294, distance: 3.5
click at [587, 297] on button "Next" at bounding box center [590, 294] width 23 height 14
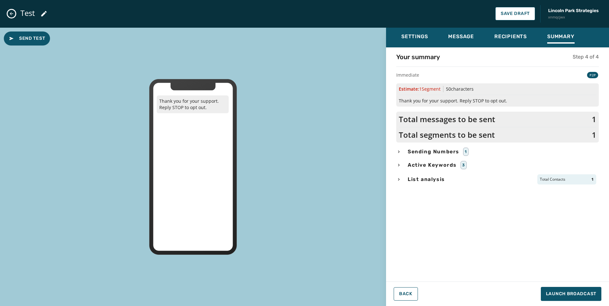
click at [433, 153] on span "Sending Numbers" at bounding box center [433, 152] width 54 height 8
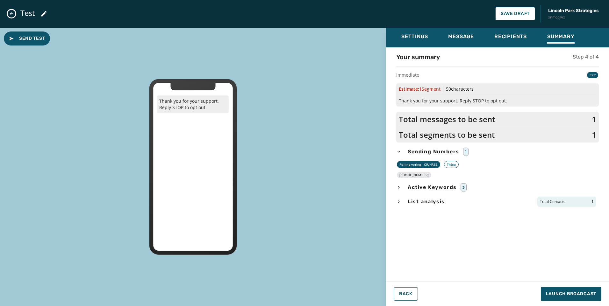
click at [418, 204] on span "List analysis" at bounding box center [426, 202] width 40 height 8
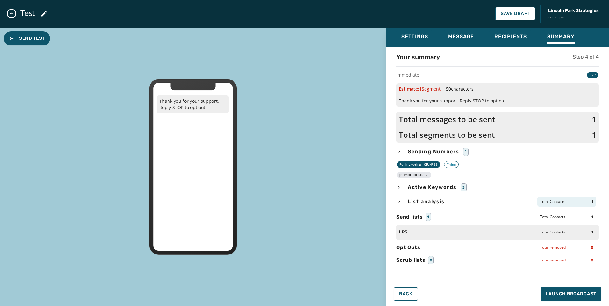
click at [457, 186] on span "Active Keywords" at bounding box center [432, 188] width 52 height 8
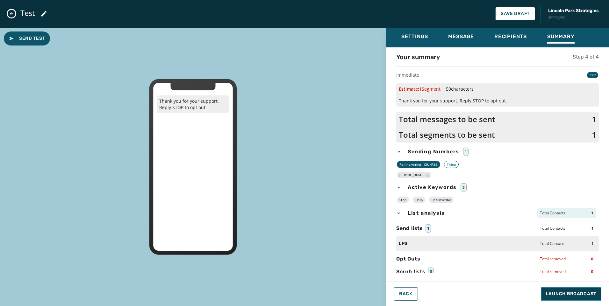
click at [589, 297] on span "Launch Broadcast" at bounding box center [571, 294] width 50 height 6
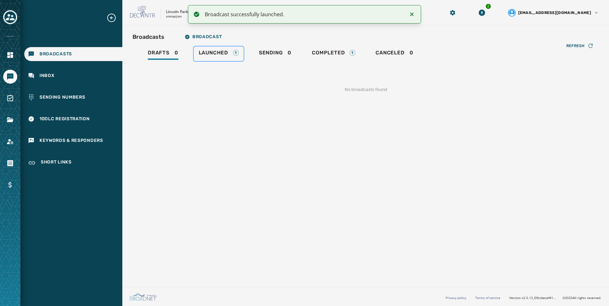
drag, startPoint x: 224, startPoint y: 55, endPoint x: 254, endPoint y: 74, distance: 35.6
click at [224, 55] on span "Launched" at bounding box center [213, 53] width 29 height 6
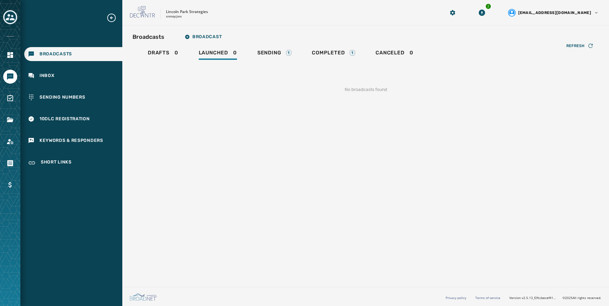
click at [263, 62] on div "Refresh No broadcasts found" at bounding box center [366, 82] width 466 height 42
click at [265, 51] on span "Sending" at bounding box center [269, 53] width 24 height 6
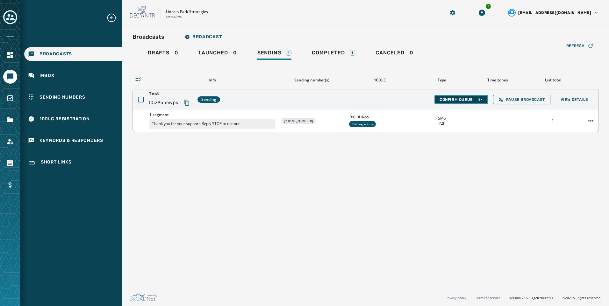
click at [474, 101] on span "Confirm Queue" at bounding box center [461, 99] width 43 height 5
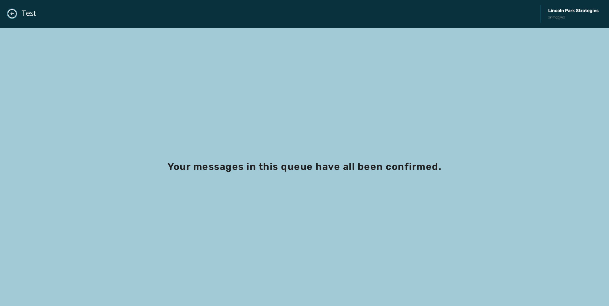
click at [11, 15] on icon "Close admin drawer" at bounding box center [12, 13] width 5 height 5
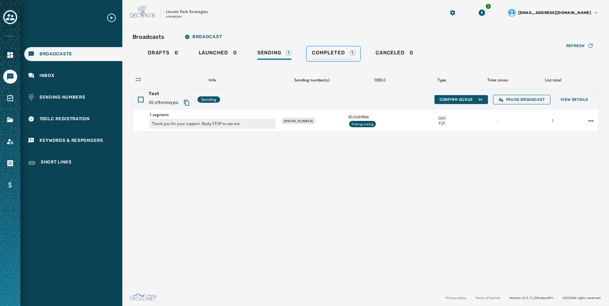
click at [339, 60] on div "Completed 1" at bounding box center [333, 55] width 43 height 10
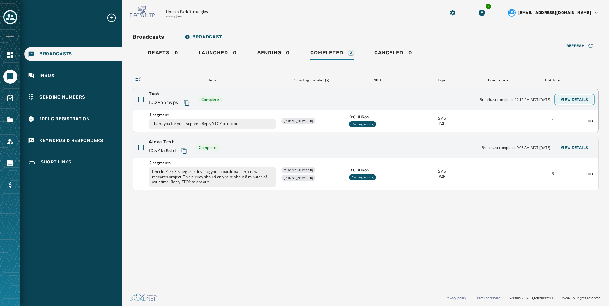
click at [586, 101] on span "View Details" at bounding box center [575, 99] width 28 height 5
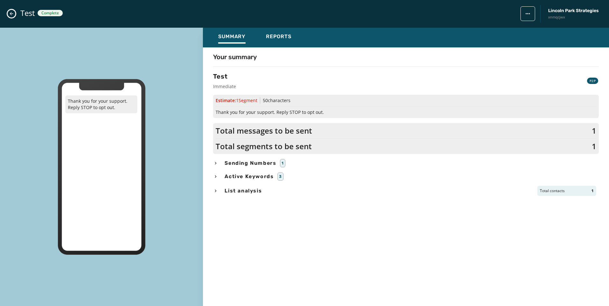
click at [280, 46] on div "Summary Reports" at bounding box center [406, 38] width 406 height 20
click at [280, 41] on div "Reports" at bounding box center [278, 38] width 25 height 10
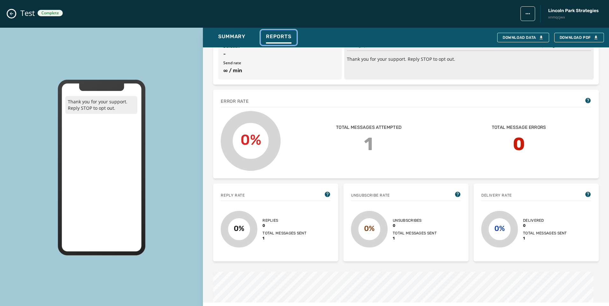
scroll to position [146, 0]
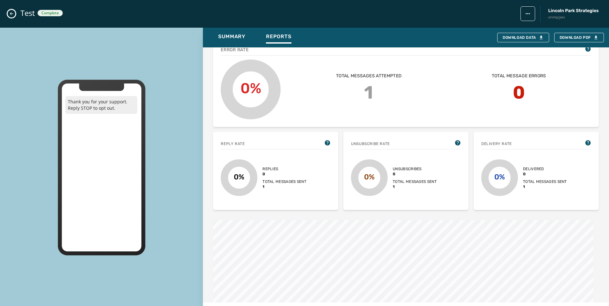
click at [11, 16] on icon "Close admin drawer" at bounding box center [11, 13] width 5 height 5
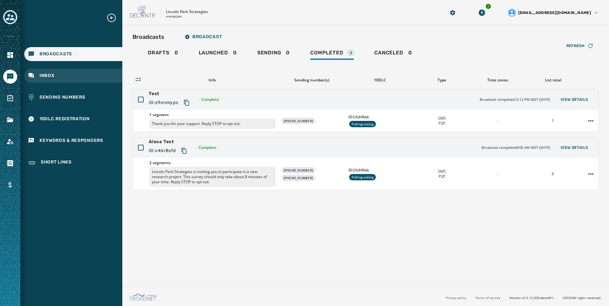
click at [40, 82] on div "Inbox" at bounding box center [73, 76] width 98 height 14
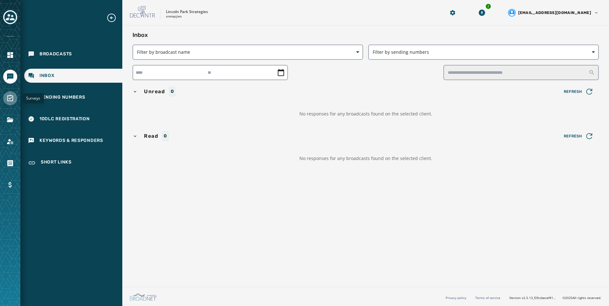
click at [15, 101] on link "Navigate to Surveys" at bounding box center [10, 98] width 14 height 14
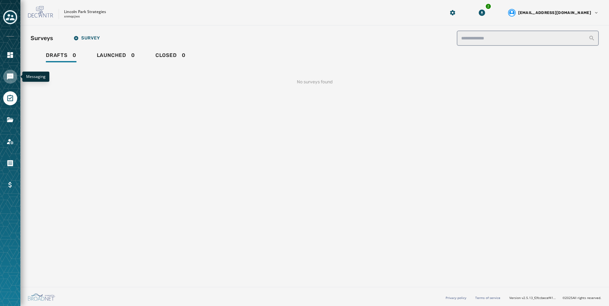
click at [16, 73] on link "Navigate to Messaging" at bounding box center [10, 77] width 14 height 14
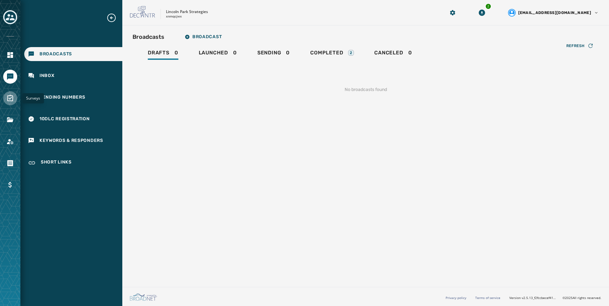
click at [14, 97] on link "Navigate to Surveys" at bounding box center [10, 98] width 14 height 14
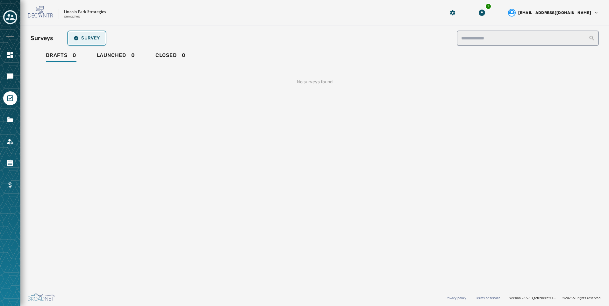
click at [91, 35] on button "Survey" at bounding box center [86, 38] width 37 height 13
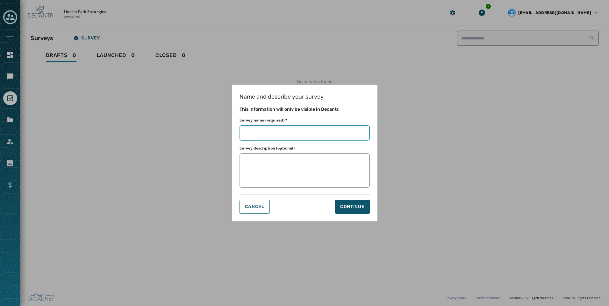
click at [272, 128] on input "Survey name (required) *" at bounding box center [305, 133] width 130 height 15
type input "**********"
click at [369, 207] on button "Continue" at bounding box center [352, 207] width 35 height 14
type input "**********"
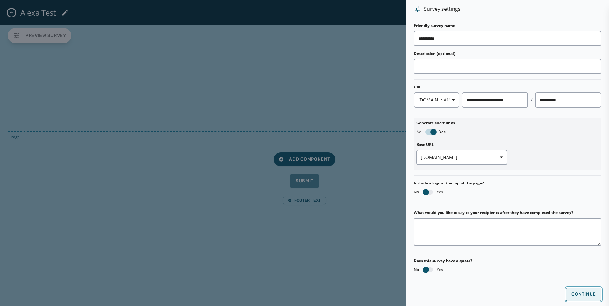
click at [584, 297] on span "Continue" at bounding box center [583, 294] width 25 height 5
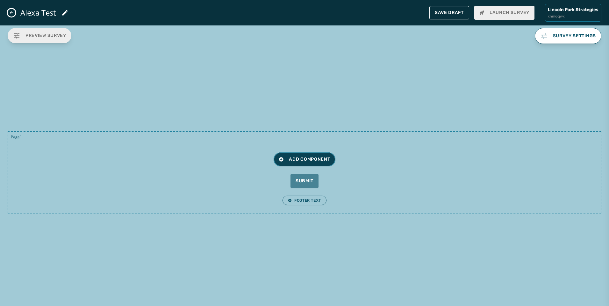
click at [289, 159] on span "Add Component" at bounding box center [304, 159] width 51 height 6
click at [8, 15] on div "Alexa Test Save Draft Launch Survey Lincoln Park Strategies xnmqcjwx" at bounding box center [304, 12] width 609 height 25
click at [10, 13] on icon "Close admin drawer" at bounding box center [11, 12] width 5 height 5
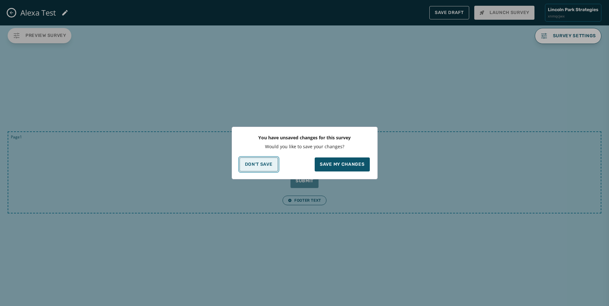
click at [253, 167] on button "Don't Save" at bounding box center [259, 165] width 39 height 14
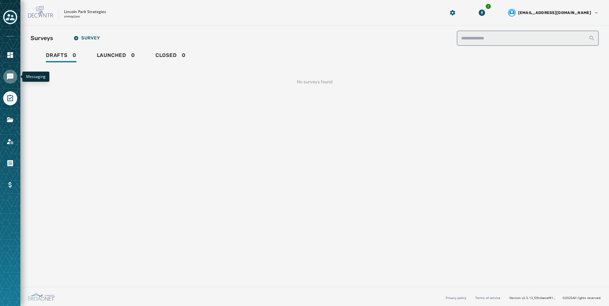
click at [9, 76] on icon "Navigate to Messaging" at bounding box center [10, 77] width 6 height 6
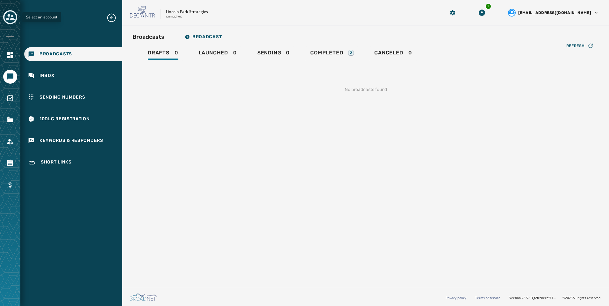
click at [13, 20] on icon "Toggle account select drawer" at bounding box center [10, 17] width 9 height 6
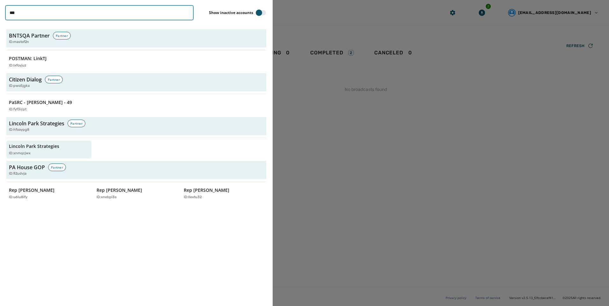
click at [185, 13] on input "***" at bounding box center [99, 12] width 189 height 15
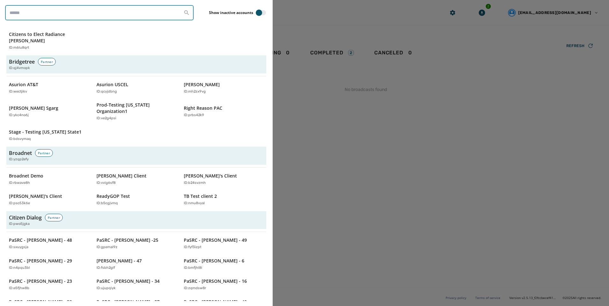
scroll to position [319, 0]
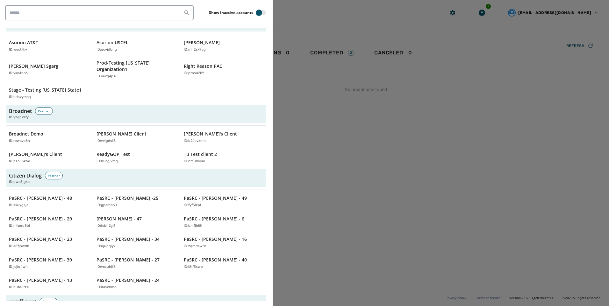
click at [25, 134] on div "Broadnet Demo ID: rbwave8h Jeffs Client ID: vvig6sf8 Justin's Client ID: b24svz…" at bounding box center [136, 147] width 260 height 39
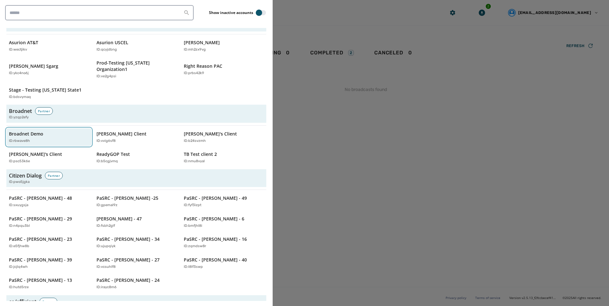
click at [25, 131] on div "Broadnet Demo ID: rbwave8h" at bounding box center [46, 137] width 74 height 13
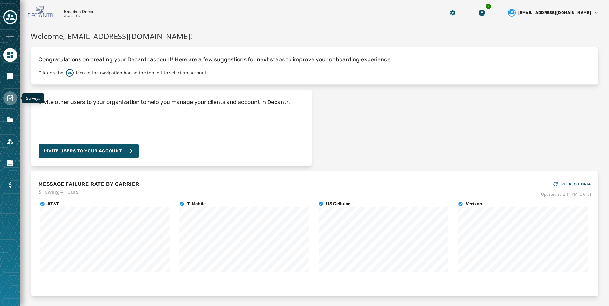
click at [11, 103] on link "Navigate to Surveys" at bounding box center [10, 98] width 14 height 14
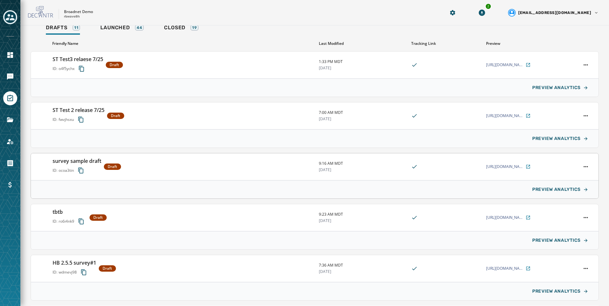
scroll to position [73, 0]
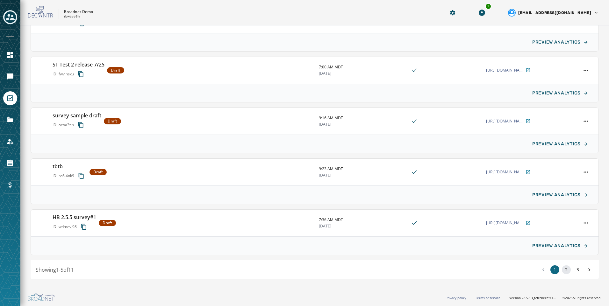
click at [562, 271] on button "2" at bounding box center [566, 270] width 9 height 9
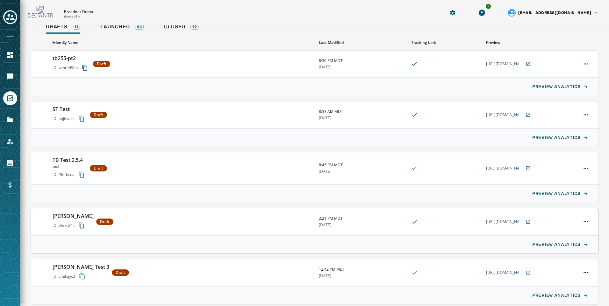
scroll to position [78, 0]
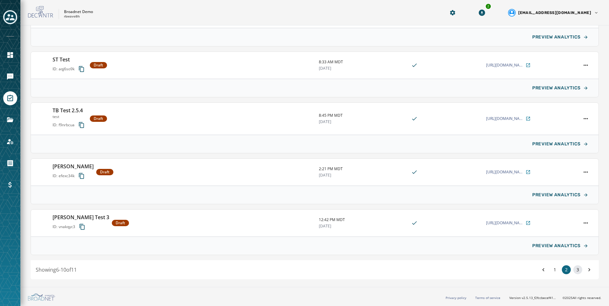
click at [573, 272] on button "3" at bounding box center [577, 270] width 9 height 9
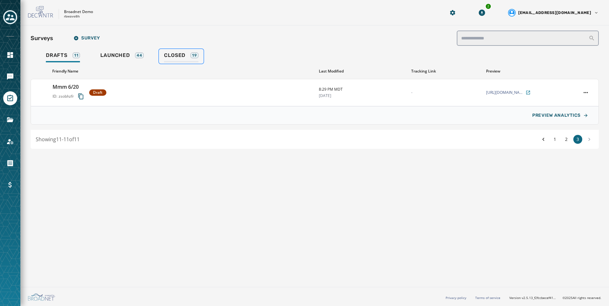
click at [179, 61] on div "Closed 19" at bounding box center [181, 57] width 34 height 10
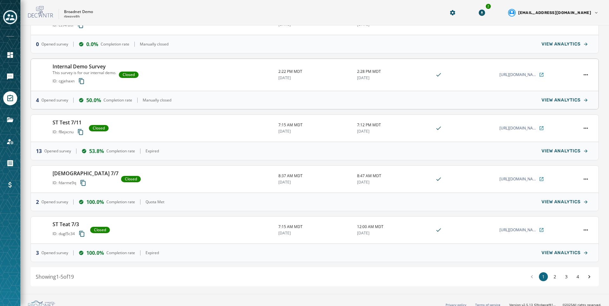
scroll to position [83, 0]
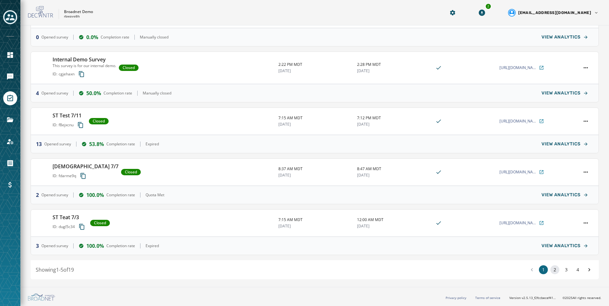
click at [553, 269] on button "2" at bounding box center [554, 270] width 9 height 9
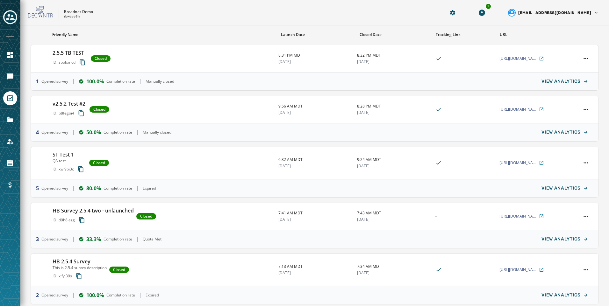
scroll to position [89, 0]
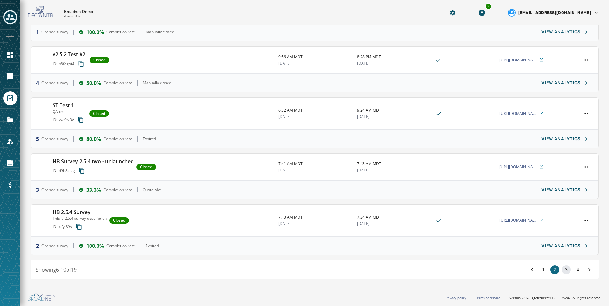
click at [562, 272] on button "3" at bounding box center [566, 270] width 9 height 9
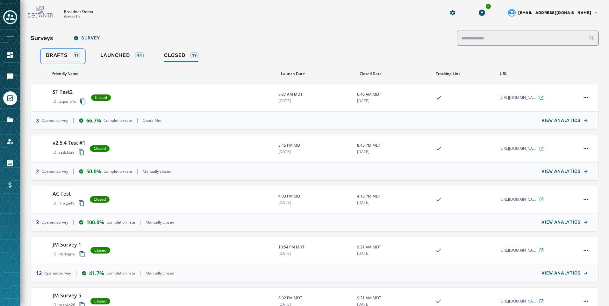
click at [73, 57] on div "11" at bounding box center [77, 56] width 8 height 6
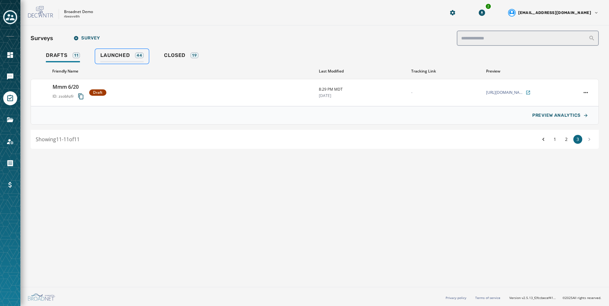
click at [139, 59] on div "Launched 44" at bounding box center [121, 57] width 43 height 10
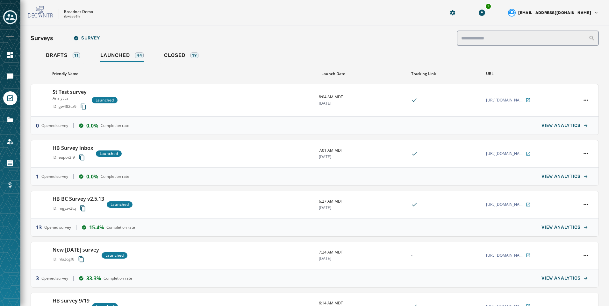
click at [179, 24] on div "Broadnet Demo rbwave8h 2 alevandowski@broadnet.com" at bounding box center [314, 12] width 589 height 25
click at [228, 103] on div "St Test survey Analytics ID: gw482cz9 Launched" at bounding box center [183, 100] width 261 height 24
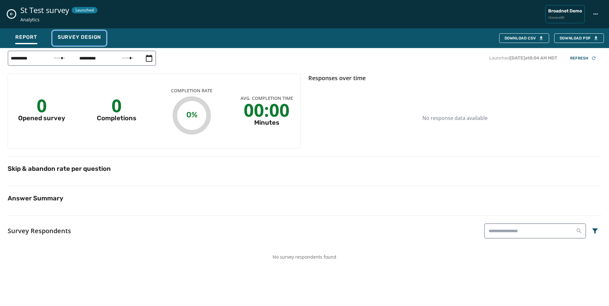
click at [83, 38] on span "Survey Design" at bounding box center [79, 37] width 43 height 6
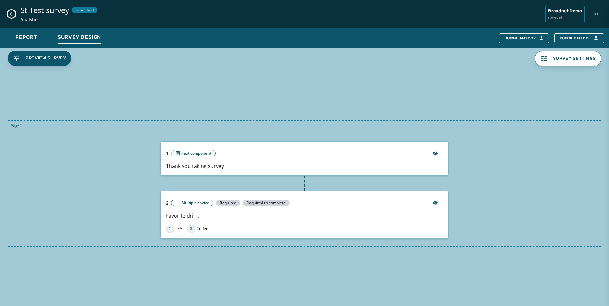
click at [11, 14] on icon "Close survey details drawer" at bounding box center [11, 13] width 5 height 5
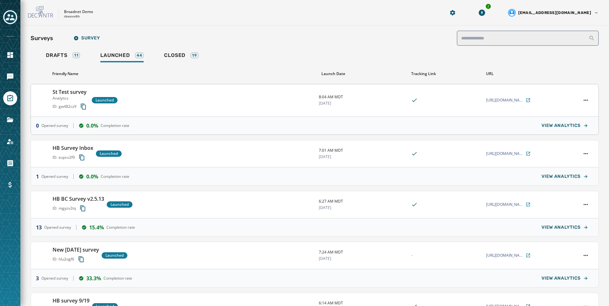
click at [174, 103] on div "St Test survey Analytics ID: gw482cz9 Launched" at bounding box center [183, 100] width 261 height 24
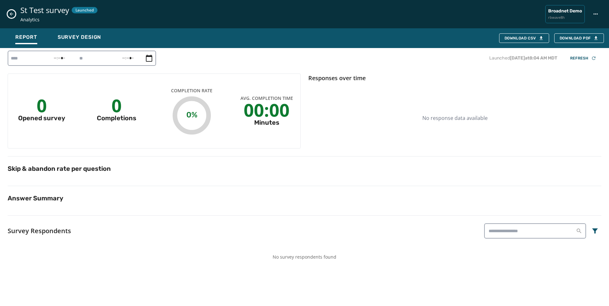
type input "**********"
type input "*****"
type input "**********"
type input "*****"
click at [77, 38] on span "Survey Design" at bounding box center [79, 37] width 43 height 6
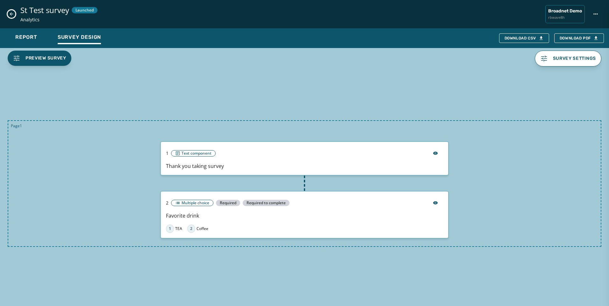
click at [135, 87] on div "Preview Survey Survey settings Page 1 1 Text component Thank you taking survey …" at bounding box center [304, 177] width 609 height 259
click at [308, 85] on div "Preview Survey Survey settings Page 1 1 Text component Thank you taking survey …" at bounding box center [304, 177] width 609 height 259
click at [12, 11] on icon "Close survey details drawer" at bounding box center [11, 13] width 5 height 5
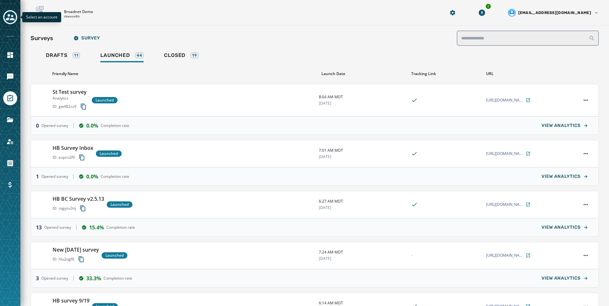
click at [6, 16] on icon "Toggle account select drawer" at bounding box center [10, 17] width 9 height 9
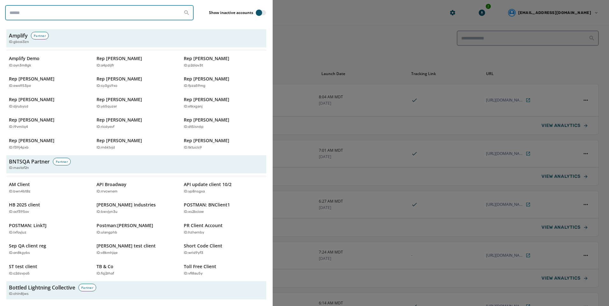
click at [51, 11] on input "search" at bounding box center [99, 12] width 189 height 15
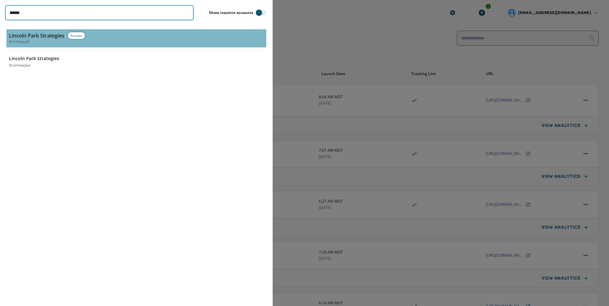
type input "******"
click at [30, 42] on div "ID: hfoaypg8" at bounding box center [136, 41] width 255 height 5
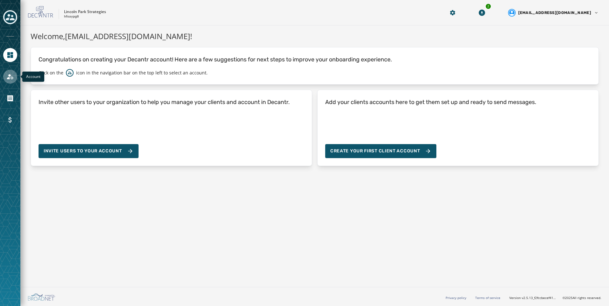
click at [15, 76] on link "Navigate to Account" at bounding box center [10, 77] width 14 height 14
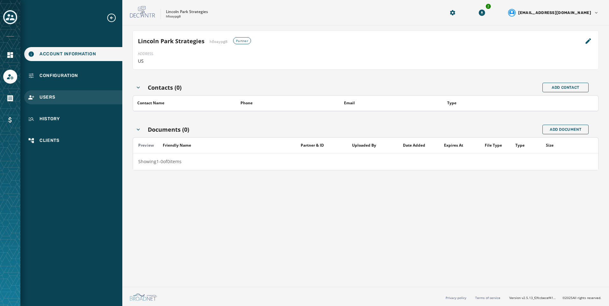
click at [67, 92] on div "Users" at bounding box center [73, 97] width 98 height 14
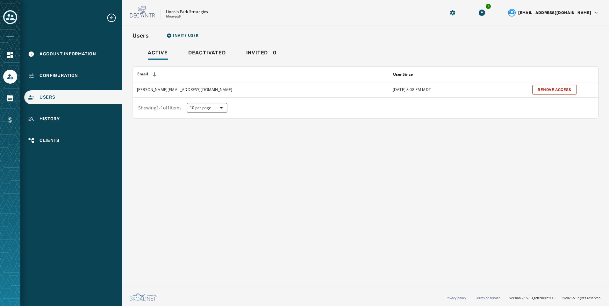
drag, startPoint x: 57, startPoint y: 129, endPoint x: 56, endPoint y: 132, distance: 3.6
click at [57, 129] on div "Account Information Configuration Users History Clients" at bounding box center [71, 80] width 102 height 135
click at [54, 136] on div "Clients" at bounding box center [73, 141] width 98 height 14
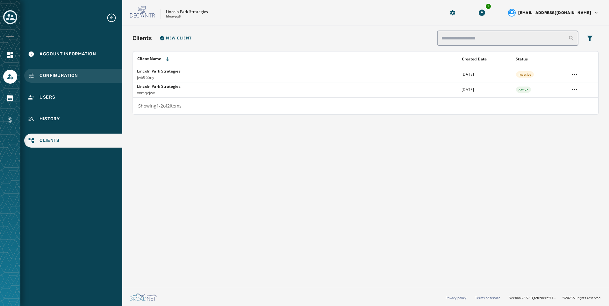
click at [71, 75] on span "Configuration" at bounding box center [58, 76] width 39 height 6
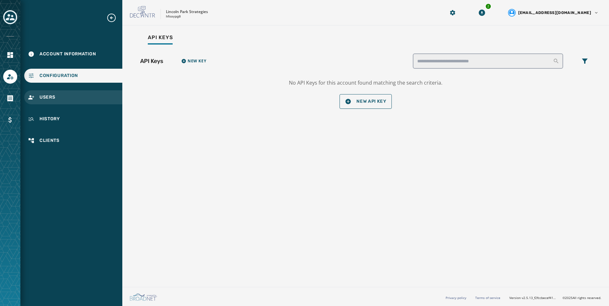
click at [83, 91] on div "Users" at bounding box center [73, 97] width 98 height 14
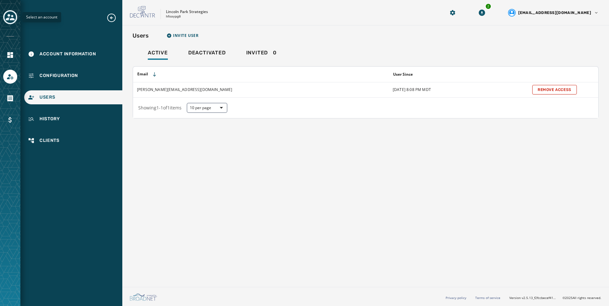
click at [11, 11] on button "Toggle account select drawer" at bounding box center [10, 17] width 14 height 14
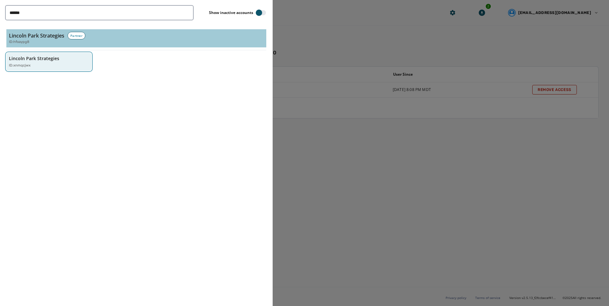
click at [23, 63] on p "ID: xnmqcjwx" at bounding box center [20, 65] width 22 height 5
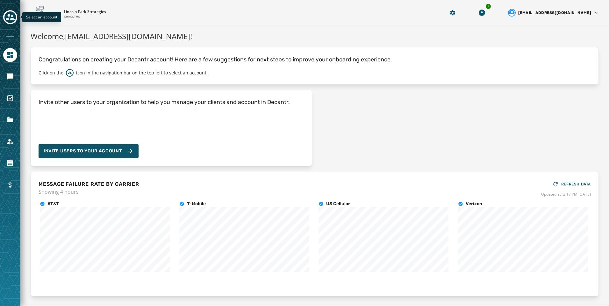
click at [12, 21] on icon "Toggle account select drawer" at bounding box center [10, 17] width 9 height 9
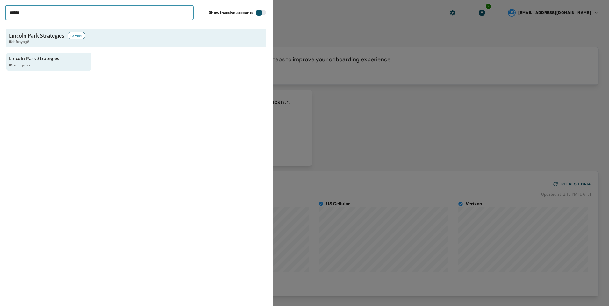
click at [186, 12] on input "******" at bounding box center [99, 12] width 189 height 15
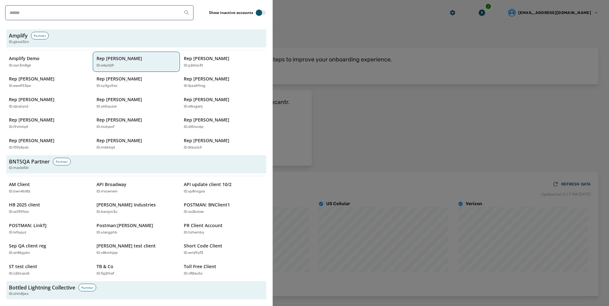
click at [125, 68] on div "ID: a4pdijfr" at bounding box center [134, 65] width 74 height 5
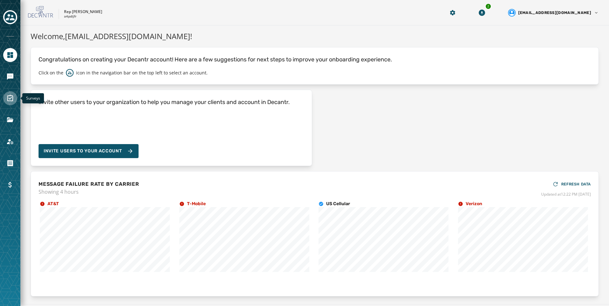
click at [13, 101] on icon "Navigate to Surveys" at bounding box center [10, 98] width 6 height 6
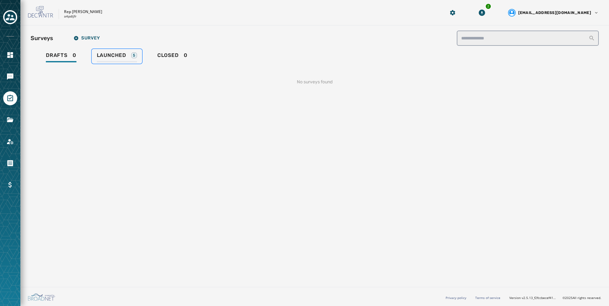
click at [123, 62] on link "Launched 5" at bounding box center [117, 56] width 50 height 15
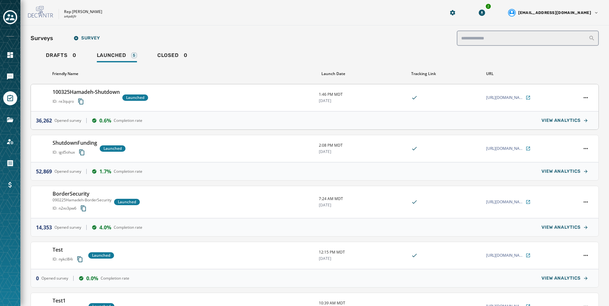
click at [213, 103] on div "100325Hamadeh-Shutdown ID: re3qujro Launched" at bounding box center [183, 97] width 261 height 19
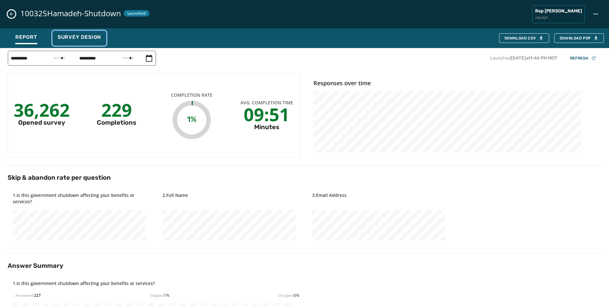
click at [75, 43] on div "Survey Design" at bounding box center [79, 39] width 43 height 10
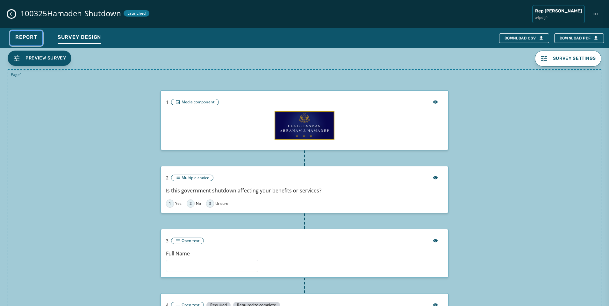
click at [25, 38] on span "Report" at bounding box center [26, 37] width 22 height 6
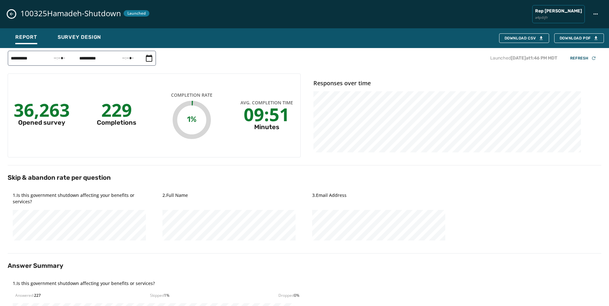
click at [206, 64] on div "**********" at bounding box center [305, 58] width 594 height 15
click at [10, 13] on icon "Close survey details drawer" at bounding box center [11, 13] width 5 height 5
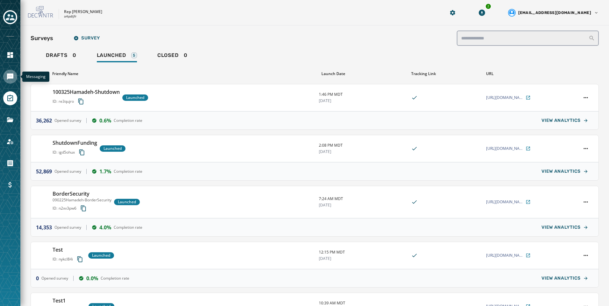
click at [4, 76] on link "Navigate to Messaging" at bounding box center [10, 77] width 14 height 14
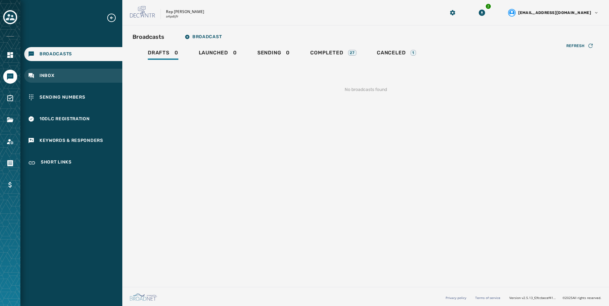
click at [74, 70] on div "Inbox" at bounding box center [73, 76] width 98 height 14
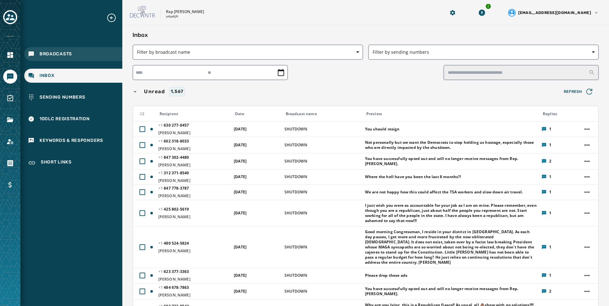
click at [56, 52] on span "Broadcasts" at bounding box center [55, 54] width 32 height 6
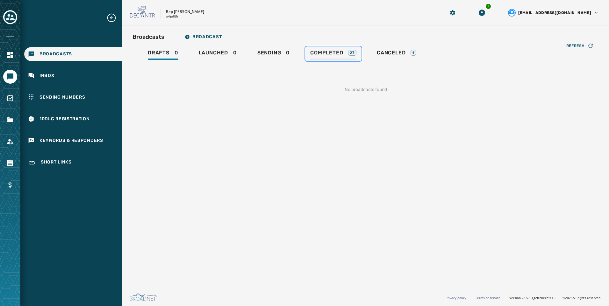
click at [321, 56] on span "Completed" at bounding box center [326, 53] width 33 height 6
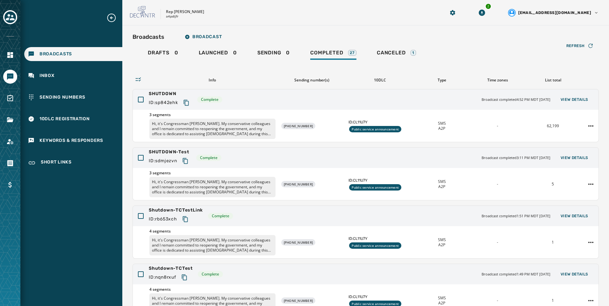
click at [396, 24] on div "Rep Abraham Hamadeh a4pdijfr 2 alevandowski@broadnet.com" at bounding box center [365, 12] width 487 height 25
click at [4, 99] on link "Navigate to Surveys" at bounding box center [10, 98] width 14 height 14
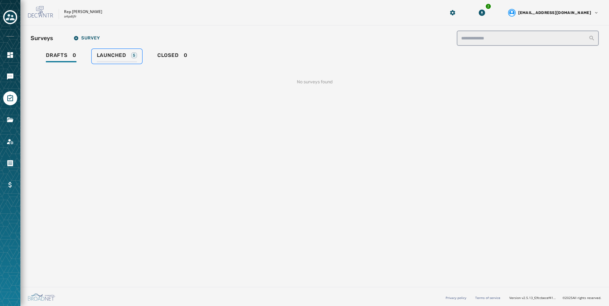
click at [119, 54] on span "Launched" at bounding box center [111, 55] width 29 height 6
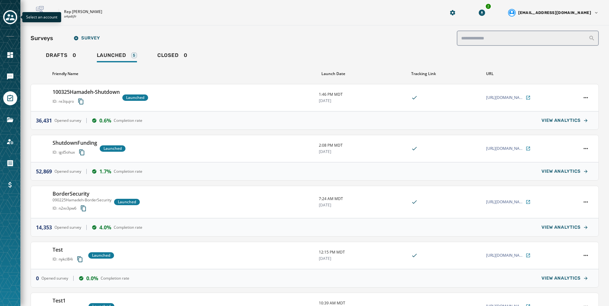
click at [8, 18] on icon "Toggle account select drawer" at bounding box center [10, 17] width 9 height 9
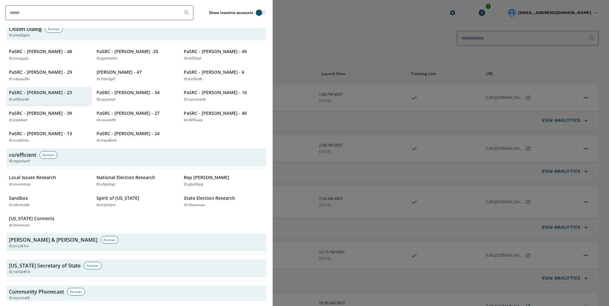
scroll to position [669, 0]
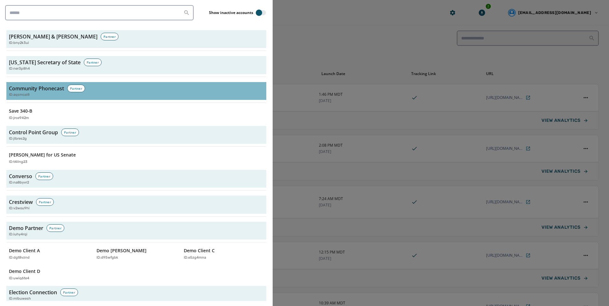
click at [42, 85] on h3 "Community Phonecast" at bounding box center [36, 89] width 55 height 8
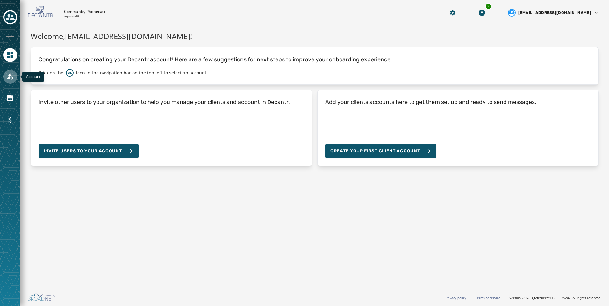
click at [11, 75] on icon "Navigate to Account" at bounding box center [10, 77] width 8 height 8
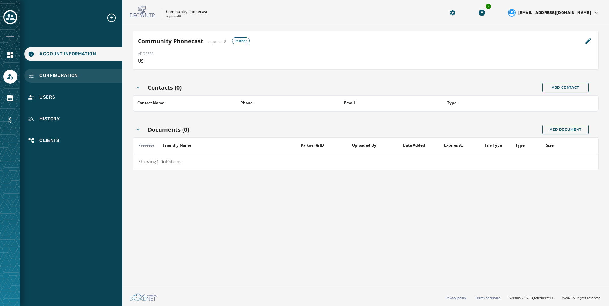
click at [43, 83] on div "Configuration" at bounding box center [73, 76] width 98 height 14
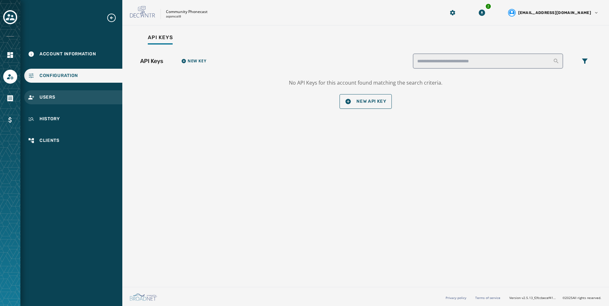
click at [51, 104] on div "Users" at bounding box center [73, 97] width 98 height 14
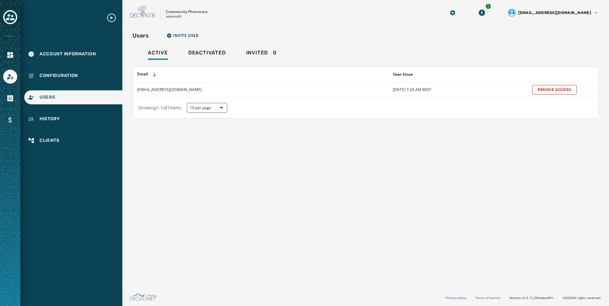
click at [307, 200] on div "Users Invite User Active Deactivated Invited 0 Email User Since mickey@munleyco…" at bounding box center [365, 154] width 487 height 259
click at [13, 17] on icon "Toggle account select drawer" at bounding box center [10, 17] width 9 height 6
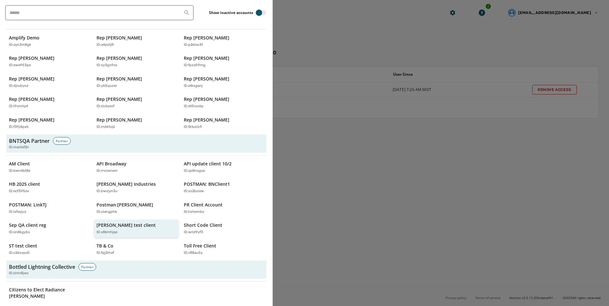
scroll to position [32, 0]
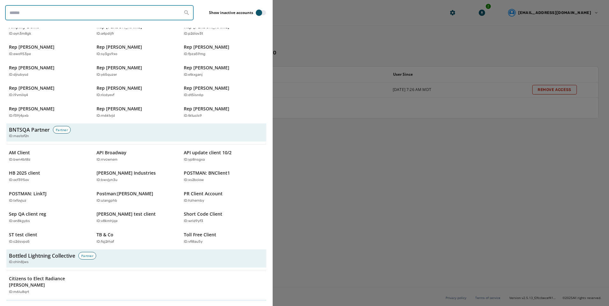
click at [90, 16] on input "search" at bounding box center [99, 12] width 189 height 15
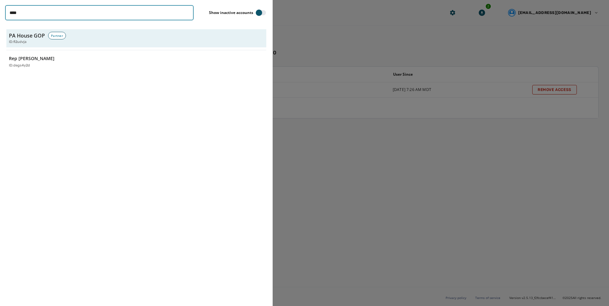
scroll to position [0, 0]
type input "****"
click at [13, 61] on p "Rep [PERSON_NAME]" at bounding box center [32, 58] width 46 height 6
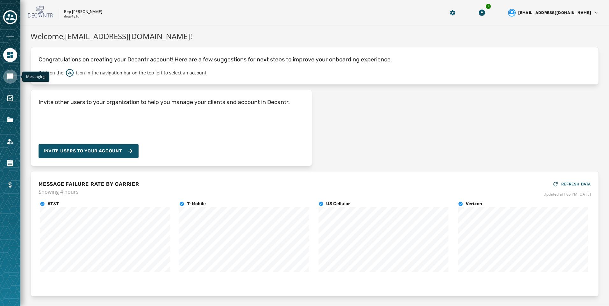
click at [11, 78] on icon "Navigate to Messaging" at bounding box center [10, 77] width 6 height 6
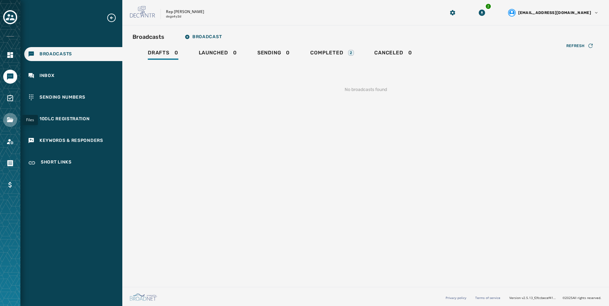
click at [12, 124] on icon "Navigate to Files" at bounding box center [10, 120] width 8 height 8
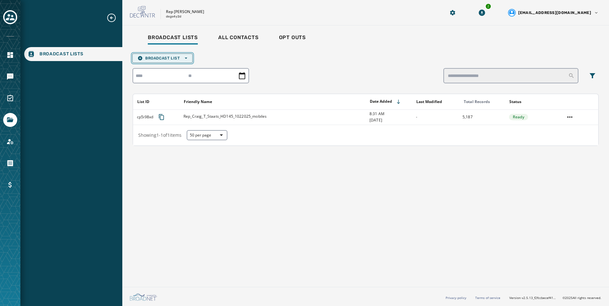
click at [176, 57] on span "Broadcast List Open options" at bounding box center [163, 58] width 50 height 5
click at [172, 71] on button "Upload List" at bounding box center [163, 67] width 60 height 9
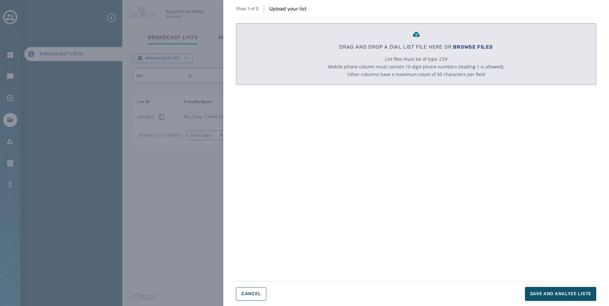
click at [482, 45] on span "BROWSE FILES" at bounding box center [473, 47] width 40 height 6
click at [252, 138] on div "DRAG AND DROP A DIAL LIST FILE HERE OR BROWSE FILES List files must be of type …" at bounding box center [416, 145] width 360 height 245
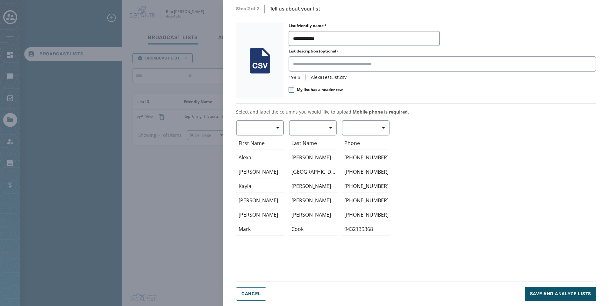
click at [323, 82] on div "**********" at bounding box center [443, 60] width 308 height 75
click at [320, 85] on div "**********" at bounding box center [443, 60] width 308 height 75
click at [314, 90] on span "My list has a header row" at bounding box center [320, 89] width 46 height 5
click at [256, 131] on button "button" at bounding box center [260, 127] width 48 height 15
click at [255, 162] on div "First Name" at bounding box center [258, 165] width 45 height 11
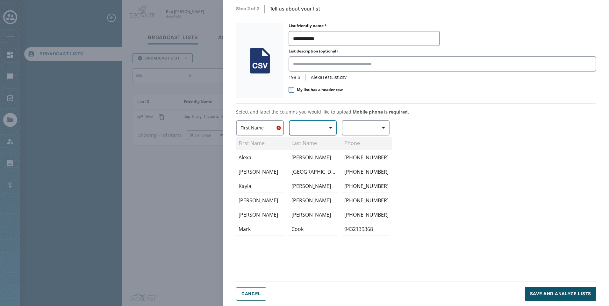
click at [309, 125] on button "button" at bounding box center [313, 127] width 48 height 15
click at [314, 178] on span "Last Name" at bounding box center [311, 177] width 29 height 6
click at [367, 129] on button "button" at bounding box center [366, 127] width 48 height 15
click at [369, 145] on span "Mobile Phone" at bounding box center [363, 143] width 29 height 6
click at [444, 152] on div "First Name First Name Alexa Bridget Kayla Jeff Justin Mark Last Name Last Name …" at bounding box center [416, 197] width 360 height 154
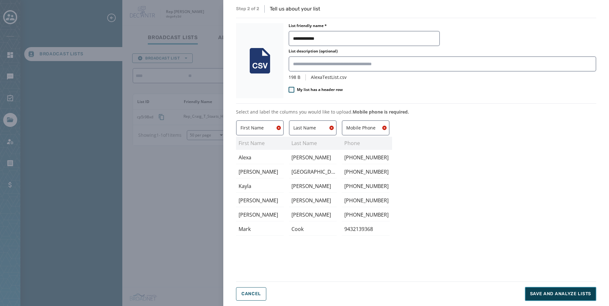
click at [551, 295] on span "Save and analyze lists" at bounding box center [560, 294] width 61 height 6
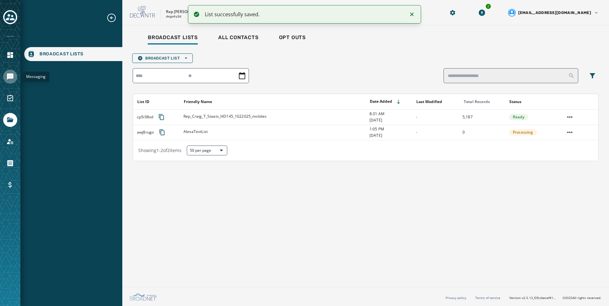
click at [9, 80] on icon "Navigate to Messaging" at bounding box center [10, 77] width 8 height 8
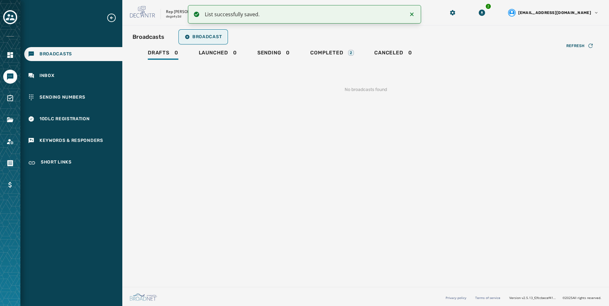
click at [194, 40] on button "Broadcast" at bounding box center [203, 37] width 47 height 13
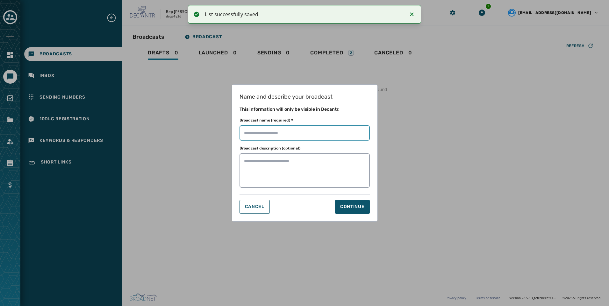
click at [296, 132] on input "Broadcast name (required) *" at bounding box center [305, 133] width 130 height 15
type input "**********"
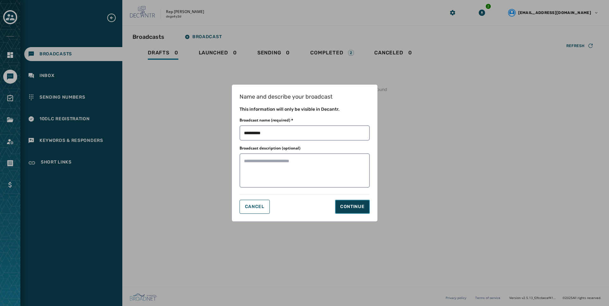
click at [355, 204] on div "Continue" at bounding box center [352, 207] width 25 height 6
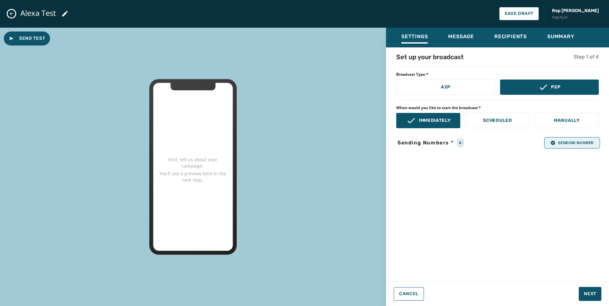
click at [560, 142] on span "Sending Number" at bounding box center [571, 142] width 43 height 5
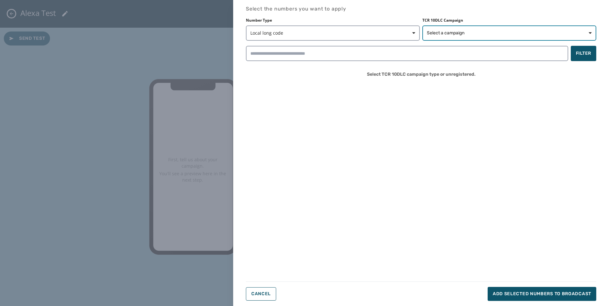
click at [501, 36] on span "Select a campaign" at bounding box center [509, 33] width 165 height 6
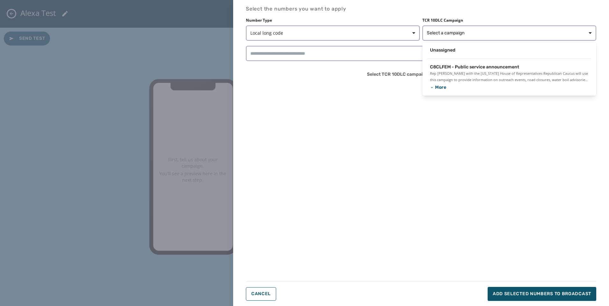
click at [476, 75] on span "Rep [PERSON_NAME] with the [US_STATE] House of Representatives Republican Caucu…" at bounding box center [509, 76] width 159 height 13
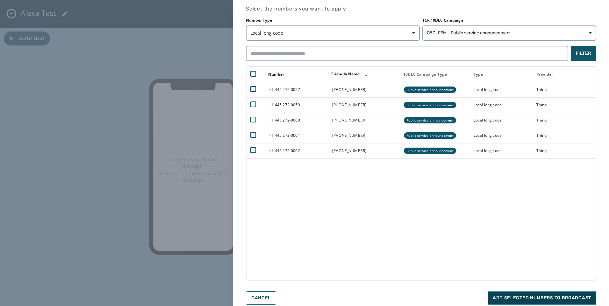
click at [503, 301] on span "Add selected numbers to broadcast" at bounding box center [542, 298] width 98 height 6
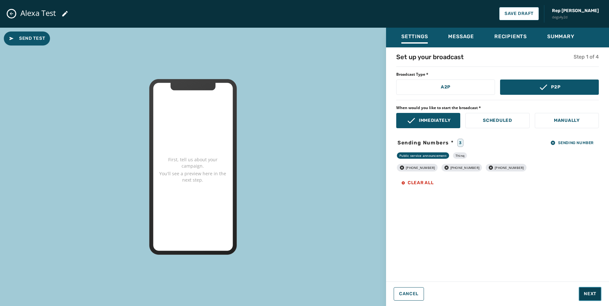
click at [589, 296] on span "Next" at bounding box center [590, 294] width 12 height 6
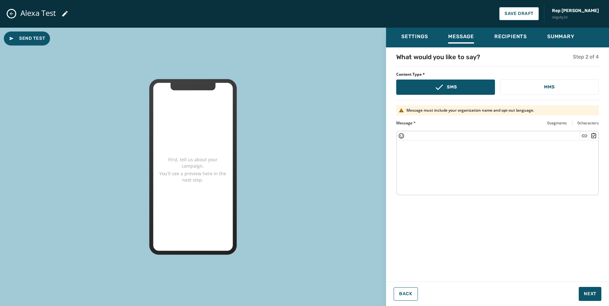
click at [478, 190] on textarea at bounding box center [497, 167] width 201 height 52
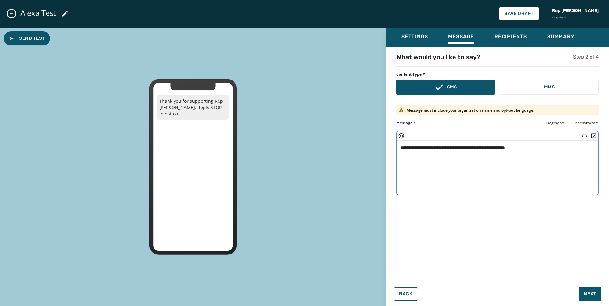
type textarea "**********"
drag, startPoint x: 590, startPoint y: 304, endPoint x: 589, endPoint y: 300, distance: 4.5
click at [590, 304] on div "**********" at bounding box center [497, 167] width 223 height 279
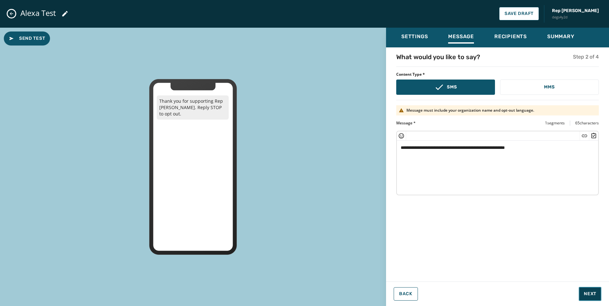
click at [589, 295] on span "Next" at bounding box center [590, 294] width 12 height 6
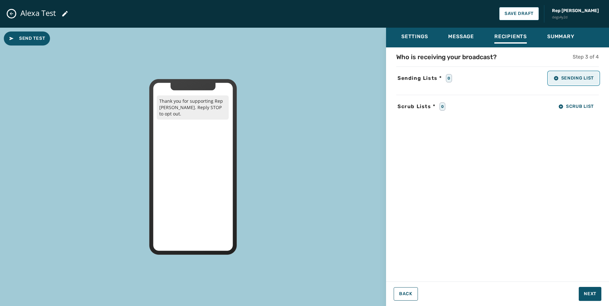
click at [577, 79] on span "Sending List" at bounding box center [574, 78] width 40 height 5
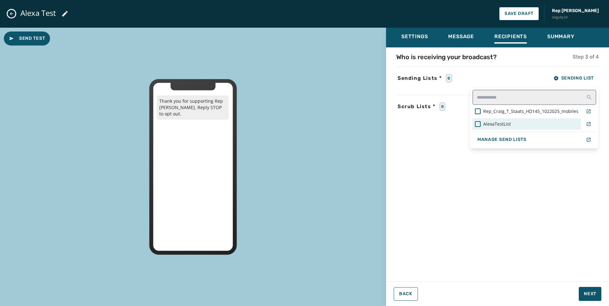
click at [512, 122] on div "AlexaTestList" at bounding box center [527, 124] width 104 height 6
click at [574, 225] on div "Who is receiving your broadcast? Step 3 of 4 Sending Lists * 1 Sending List Rep…" at bounding box center [497, 163] width 223 height 220
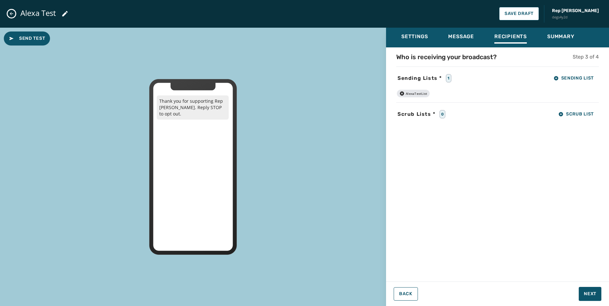
click at [595, 302] on div "Settings Message Recipients Summary Who is receiving your broadcast? Step 3 of …" at bounding box center [497, 167] width 223 height 279
click at [596, 298] on button "Next" at bounding box center [590, 294] width 23 height 14
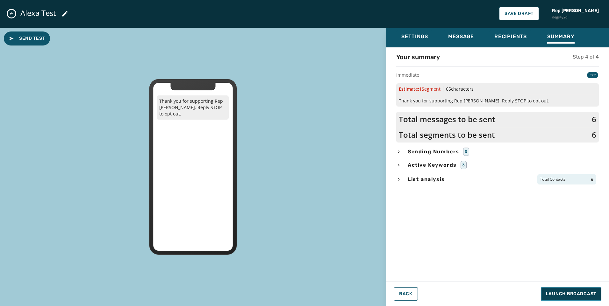
click at [596, 298] on button "Launch Broadcast" at bounding box center [571, 294] width 61 height 14
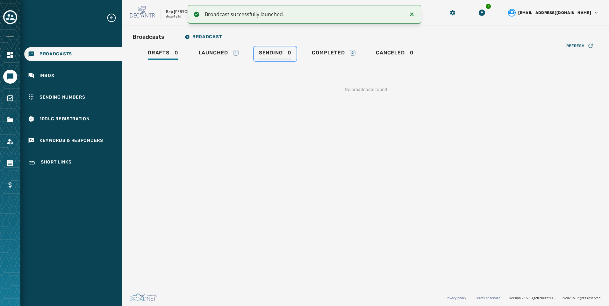
click at [283, 51] on div "Sending 0" at bounding box center [275, 55] width 32 height 10
click at [222, 52] on span "Launched" at bounding box center [213, 53] width 29 height 6
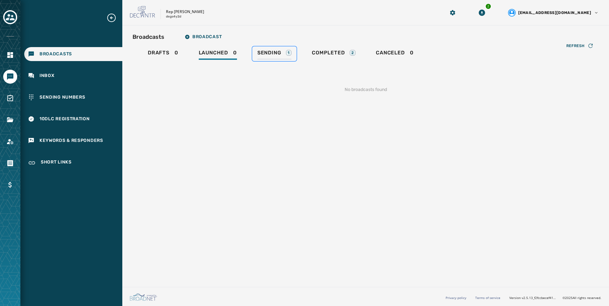
click at [285, 54] on div "Sending 1" at bounding box center [274, 55] width 34 height 10
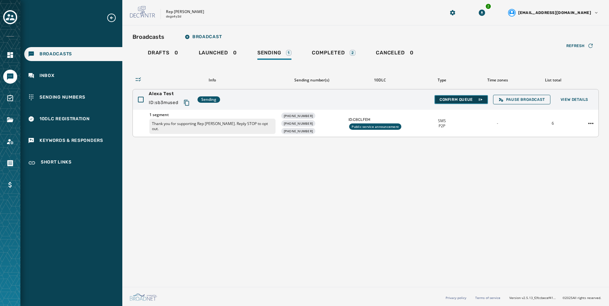
click at [472, 96] on button "Confirm Queue" at bounding box center [461, 99] width 54 height 9
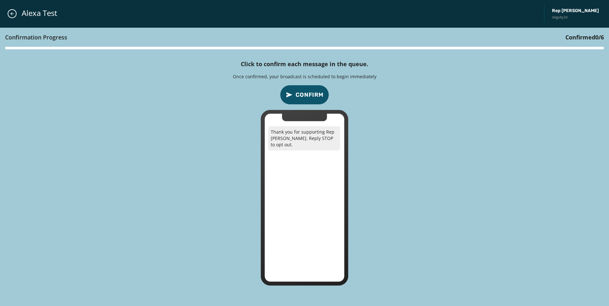
click at [317, 93] on span "Confirm" at bounding box center [310, 94] width 28 height 9
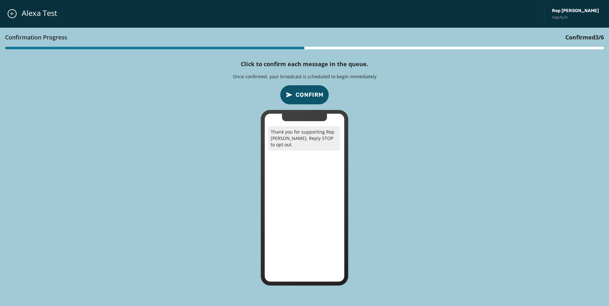
click at [317, 93] on span "Confirm" at bounding box center [310, 94] width 28 height 9
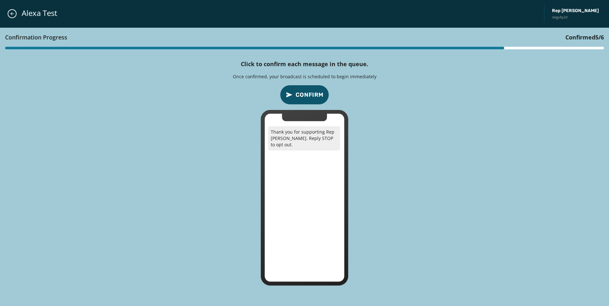
click at [317, 94] on span "Confirm" at bounding box center [310, 94] width 28 height 9
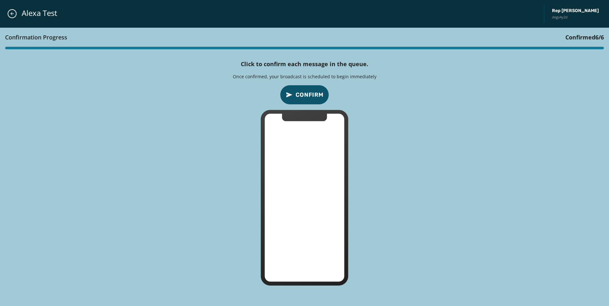
click at [317, 94] on span "Confirm" at bounding box center [310, 94] width 28 height 9
click at [316, 94] on span "Confirm" at bounding box center [310, 94] width 28 height 9
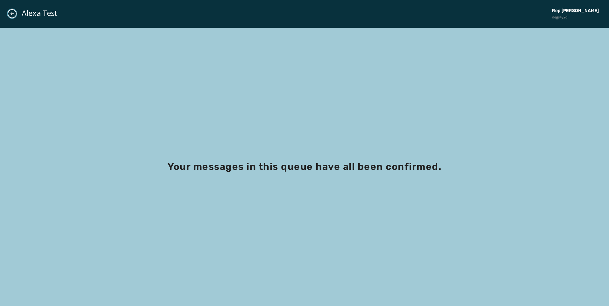
click at [12, 16] on button "Close admin drawer" at bounding box center [12, 13] width 9 height 9
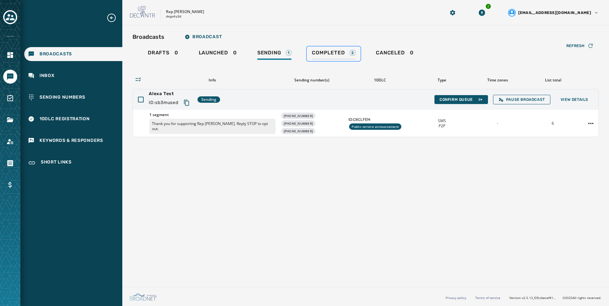
click at [334, 50] on span "Completed" at bounding box center [328, 53] width 33 height 6
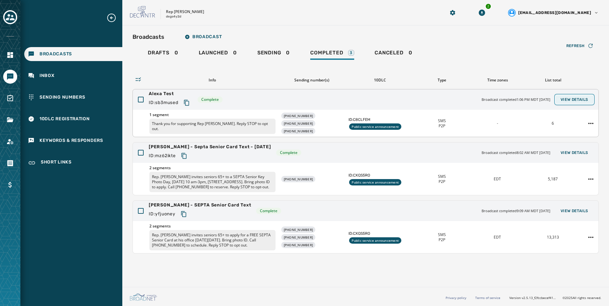
click at [568, 100] on span "View Details" at bounding box center [575, 99] width 28 height 5
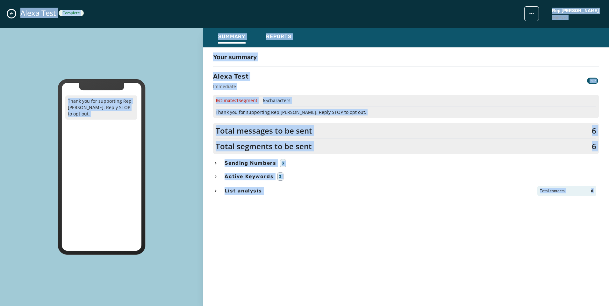
click at [372, 230] on div "Your summary Alexa Test Immediate P2P Estimate: 1 Segment 65 characters Thank y…" at bounding box center [406, 175] width 406 height 245
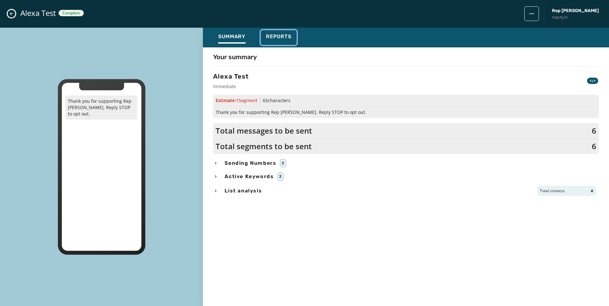
click at [278, 38] on span "Reports" at bounding box center [278, 36] width 25 height 6
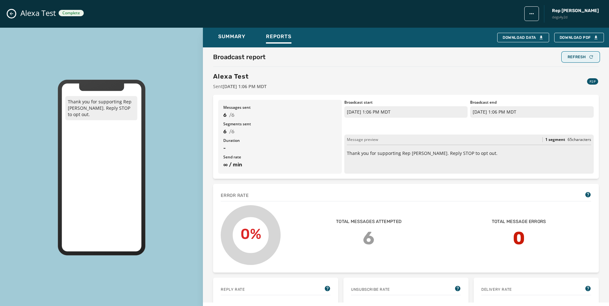
click at [572, 59] on div "Refresh" at bounding box center [581, 56] width 26 height 5
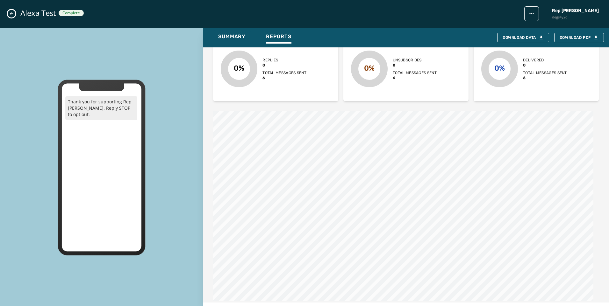
scroll to position [413, 0]
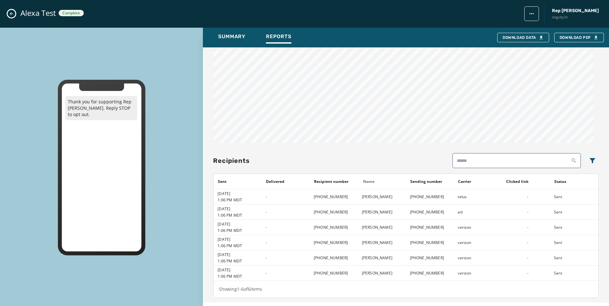
click at [13, 14] on icon "Close admin drawer" at bounding box center [11, 13] width 5 height 5
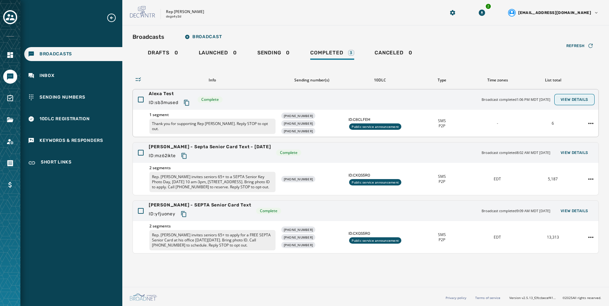
click at [585, 100] on span "View Details" at bounding box center [575, 99] width 28 height 5
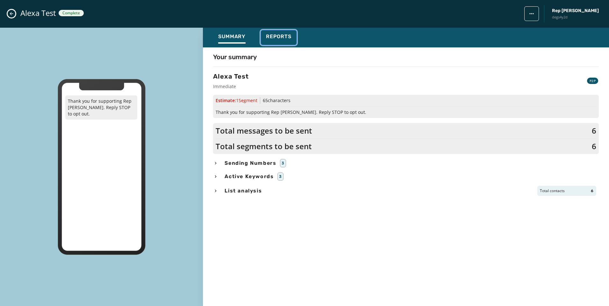
click at [274, 36] on span "Reports" at bounding box center [278, 36] width 25 height 6
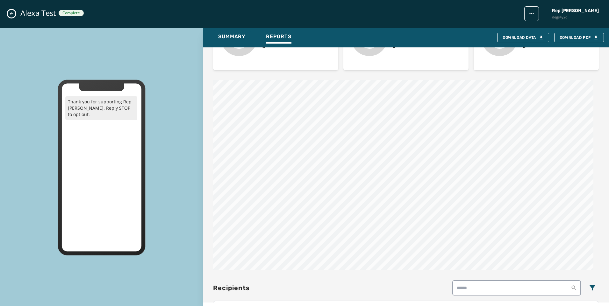
scroll to position [413, 0]
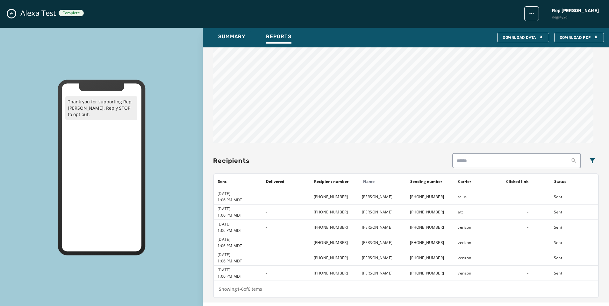
click at [10, 14] on button "Close admin drawer" at bounding box center [12, 14] width 8 height 8
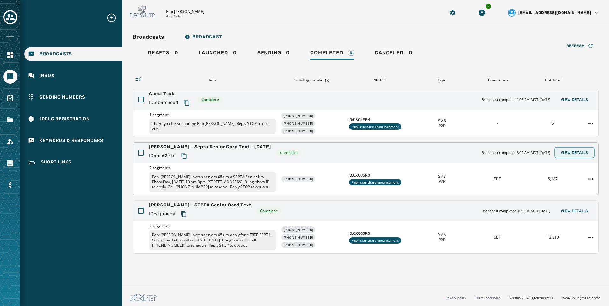
click at [585, 150] on span "View Details" at bounding box center [575, 152] width 28 height 5
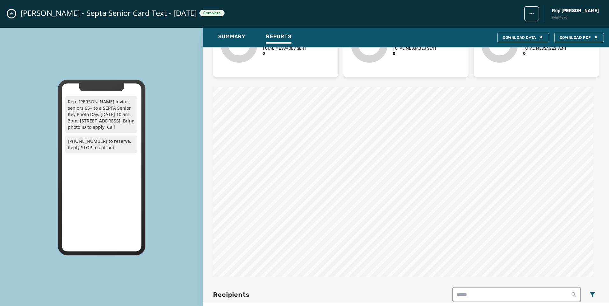
scroll to position [350, 0]
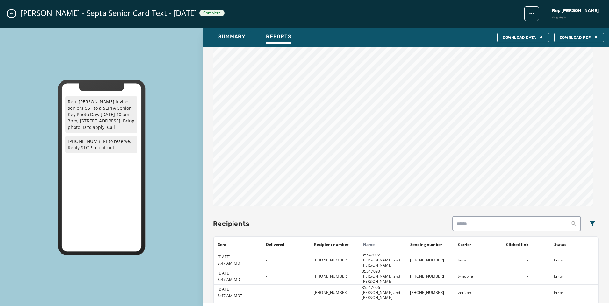
click at [13, 11] on button "Close admin drawer" at bounding box center [12, 14] width 8 height 8
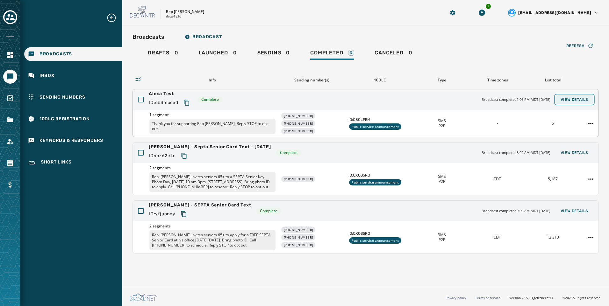
click at [561, 97] on button "View Details" at bounding box center [575, 99] width 38 height 9
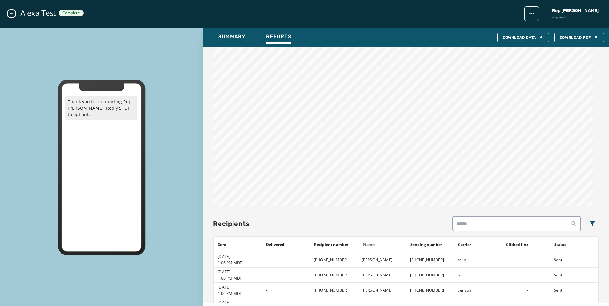
drag, startPoint x: 17, startPoint y: 13, endPoint x: 13, endPoint y: 13, distance: 3.8
click at [17, 13] on div "Alexa Test Complete Rep [PERSON_NAME] degs4y2d" at bounding box center [304, 14] width 609 height 28
click at [11, 13] on icon "Close admin drawer" at bounding box center [12, 14] width 4 height 4
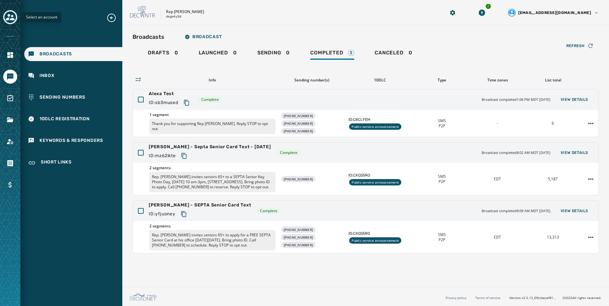
click at [15, 21] on button "Toggle account select drawer" at bounding box center [10, 17] width 14 height 14
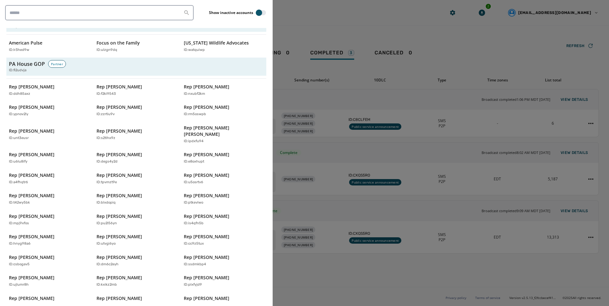
scroll to position [1784, 0]
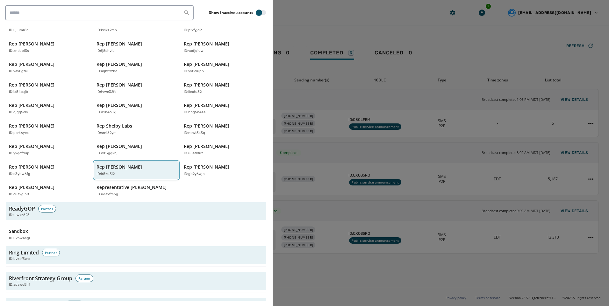
click at [105, 172] on p "ID: lr5zu3i2" at bounding box center [106, 174] width 18 height 5
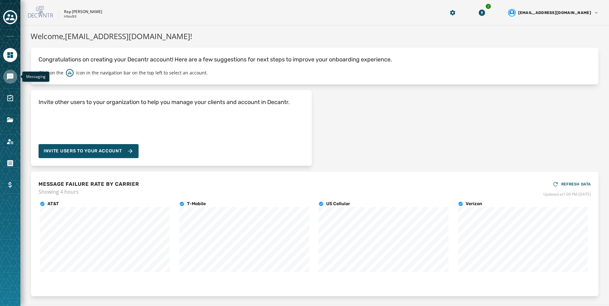
click at [12, 76] on icon "Navigate to Messaging" at bounding box center [10, 77] width 6 height 6
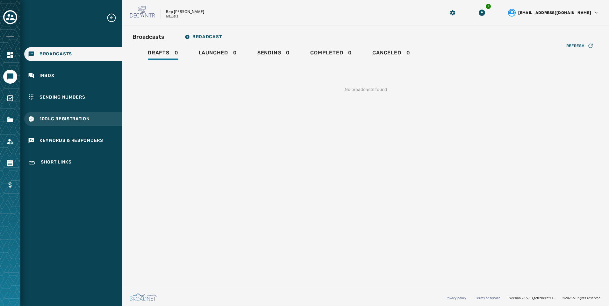
click at [87, 121] on span "10DLC Registration" at bounding box center [64, 119] width 50 height 6
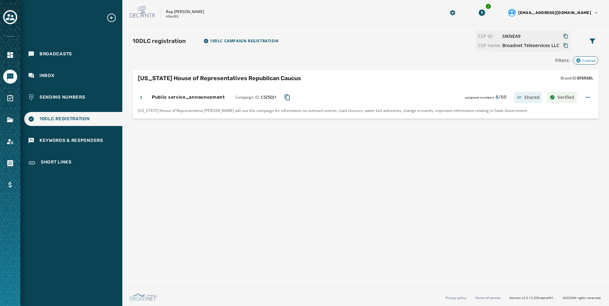
click at [143, 95] on icon at bounding box center [141, 97] width 6 height 6
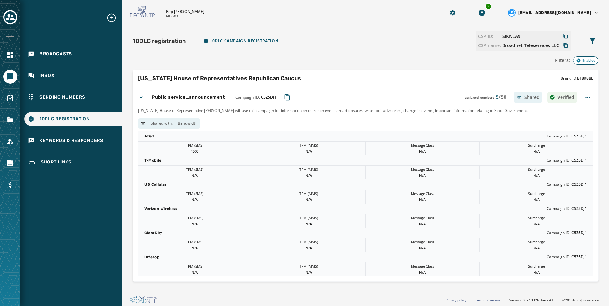
click at [143, 95] on icon at bounding box center [141, 97] width 6 height 6
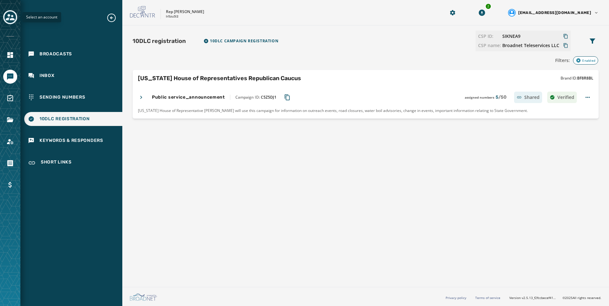
click at [6, 16] on icon "Toggle account select drawer" at bounding box center [10, 17] width 9 height 9
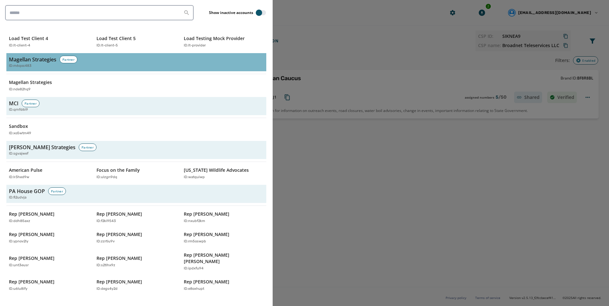
scroll to position [1593, 0]
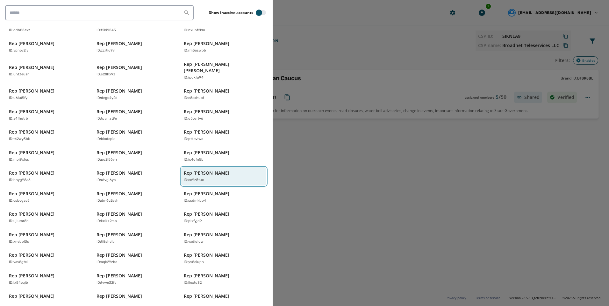
click at [226, 178] on div "ID: cc9z5tux" at bounding box center [221, 180] width 74 height 5
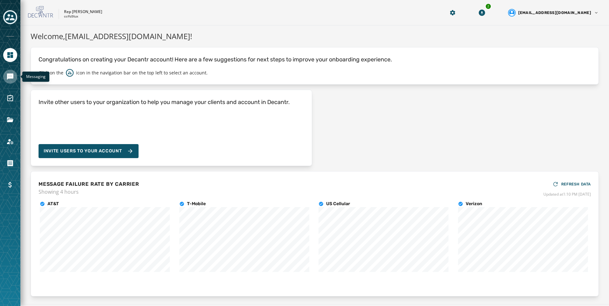
click at [10, 72] on link "Navigate to Messaging" at bounding box center [10, 77] width 14 height 14
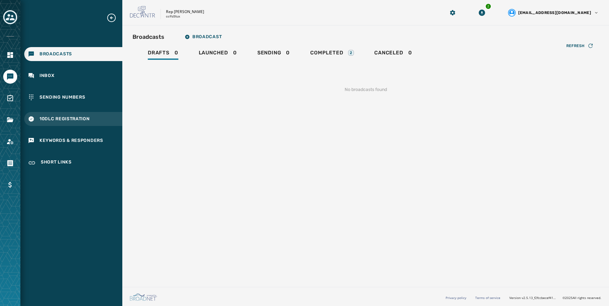
click at [71, 118] on span "10DLC Registration" at bounding box center [64, 119] width 50 height 6
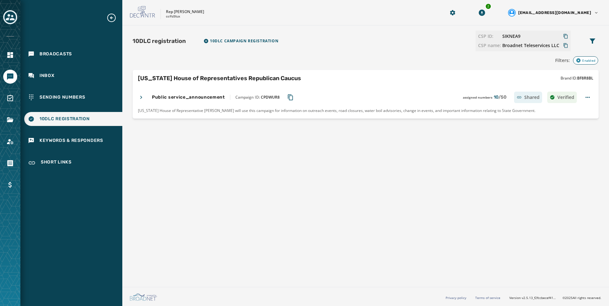
click at [144, 97] on icon at bounding box center [141, 97] width 6 height 6
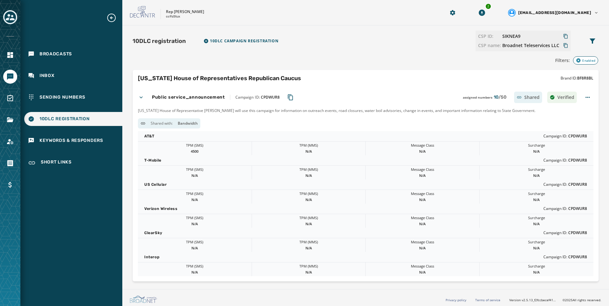
click at [144, 97] on icon at bounding box center [141, 97] width 6 height 6
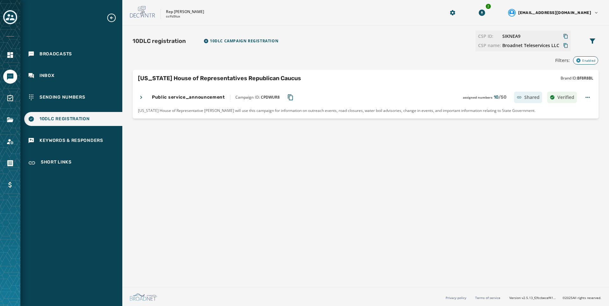
click at [488, 169] on div "10DLC registration 10DLC Campaign registration CSP ID: SIKNEA9 CSP name: Broadn…" at bounding box center [365, 154] width 487 height 259
click at [59, 57] on span "Broadcasts" at bounding box center [55, 54] width 32 height 6
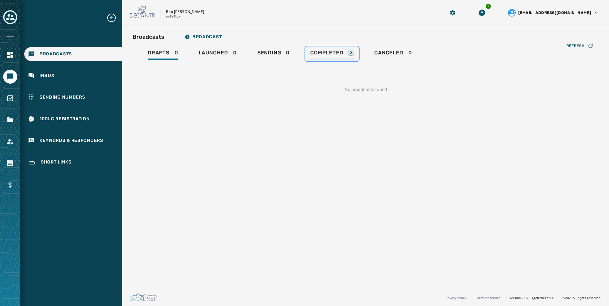
click at [340, 49] on link "Completed 2" at bounding box center [332, 54] width 54 height 15
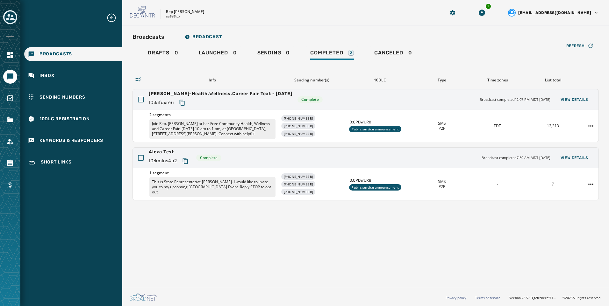
click at [3, 22] on div at bounding box center [10, 17] width 14 height 15
click at [7, 20] on icon "Toggle account select drawer" at bounding box center [10, 17] width 9 height 9
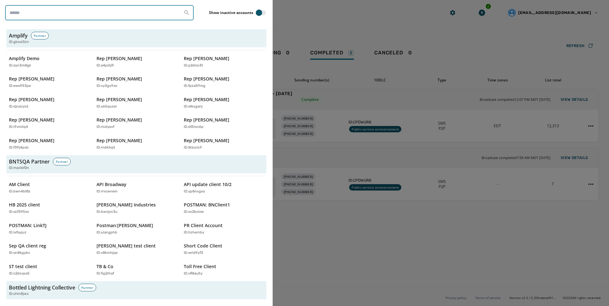
click at [50, 9] on input "search" at bounding box center [99, 12] width 189 height 15
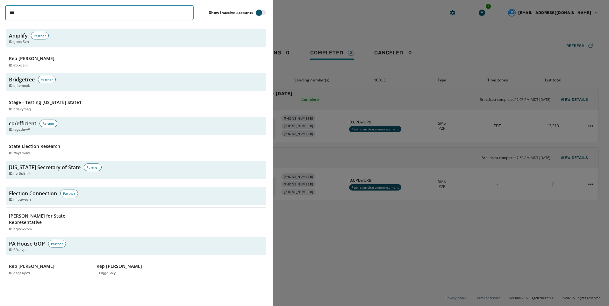
type input "****"
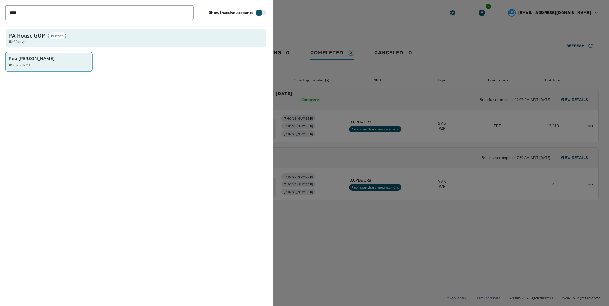
click at [31, 53] on button "Rep [PERSON_NAME] ID: degs4y2d" at bounding box center [48, 62] width 85 height 18
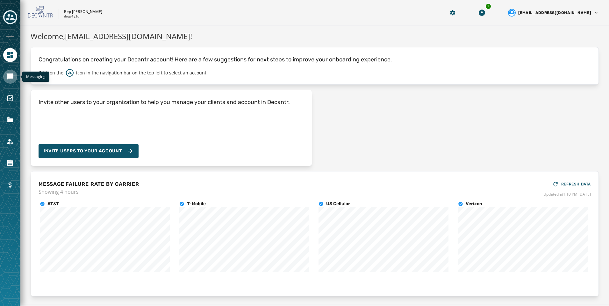
click at [13, 80] on icon "Navigate to Messaging" at bounding box center [10, 77] width 8 height 8
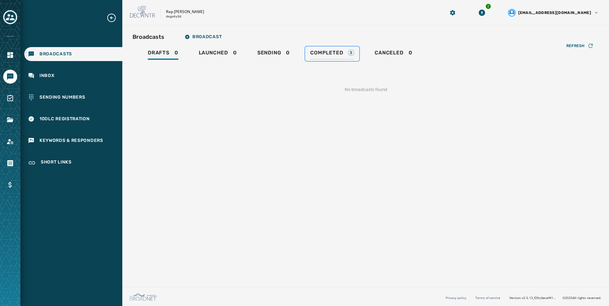
click at [339, 60] on div "Completed 3" at bounding box center [332, 55] width 44 height 10
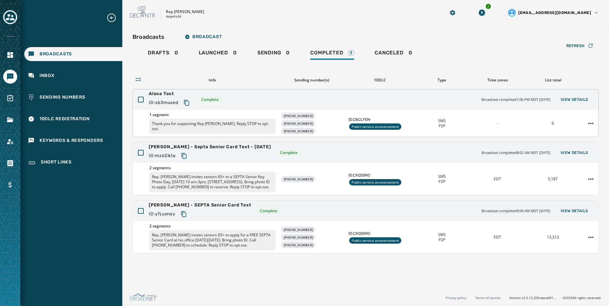
click at [575, 95] on div "Alexa Test ID: sb3mused Complete Broadcast completed 1:06 PM MDT [DATE] View De…" at bounding box center [366, 100] width 466 height 20
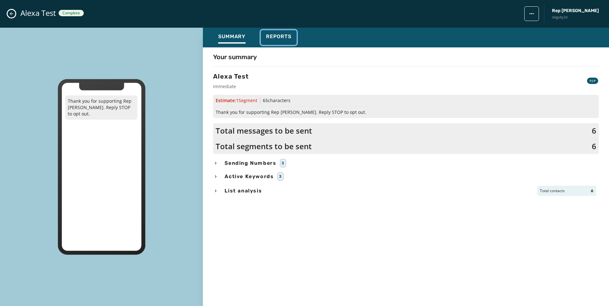
click at [283, 42] on div "Reports" at bounding box center [278, 38] width 25 height 10
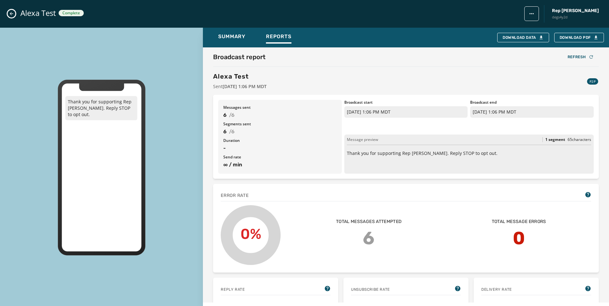
click at [7, 14] on div "Alexa Test Complete Rep [PERSON_NAME] degs4y2d" at bounding box center [304, 14] width 609 height 28
click at [16, 13] on div "Alexa Test Complete Rep [PERSON_NAME] degs4y2d" at bounding box center [304, 14] width 609 height 28
click at [11, 12] on icon "Close admin drawer" at bounding box center [12, 14] width 4 height 4
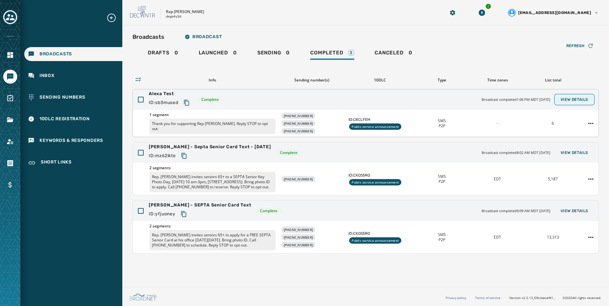
click at [589, 96] on button "View Details" at bounding box center [575, 99] width 38 height 9
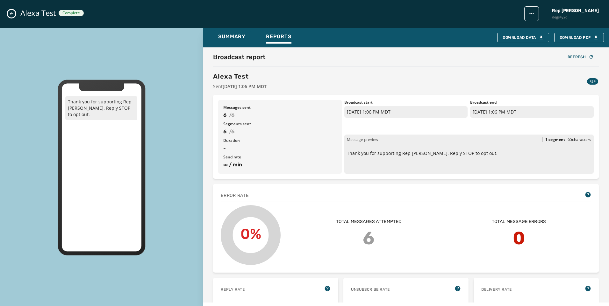
click at [13, 14] on icon "Close admin drawer" at bounding box center [11, 13] width 5 height 5
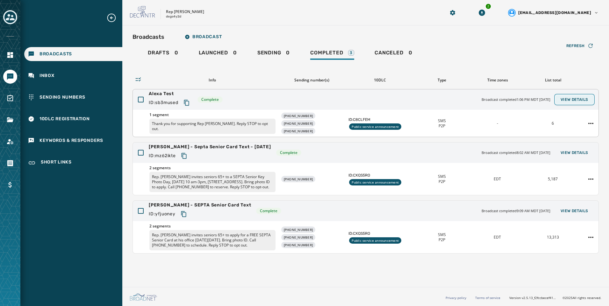
click at [567, 100] on span "View Details" at bounding box center [575, 99] width 28 height 5
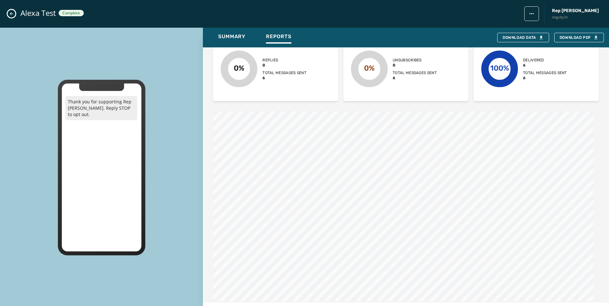
scroll to position [413, 0]
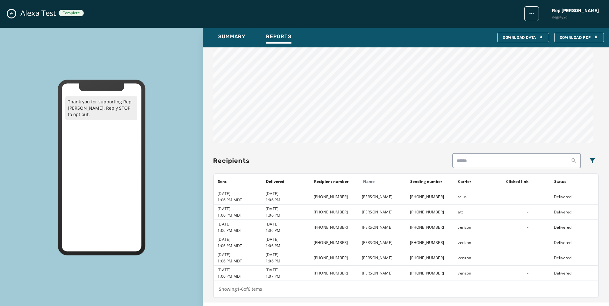
click at [12, 12] on icon "Close admin drawer" at bounding box center [11, 13] width 5 height 5
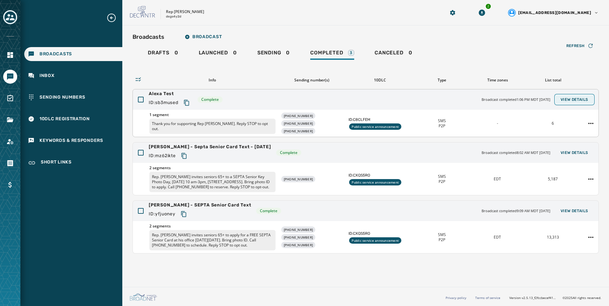
click at [577, 99] on span "View Details" at bounding box center [575, 99] width 28 height 5
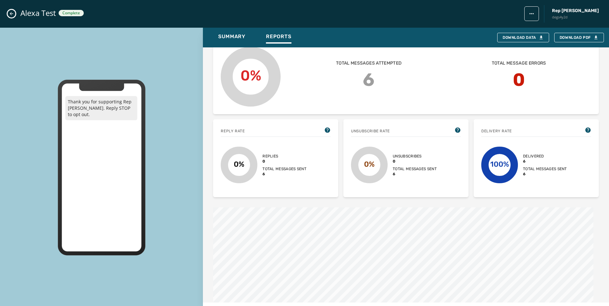
scroll to position [0, 0]
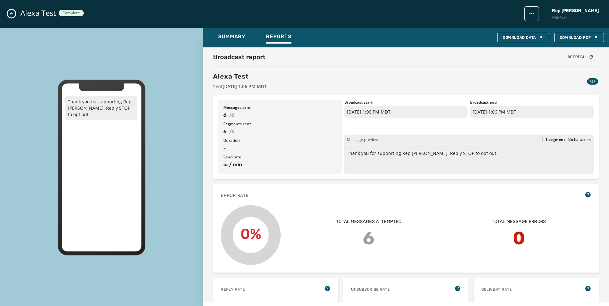
click at [11, 14] on icon "Close admin drawer" at bounding box center [12, 14] width 4 height 4
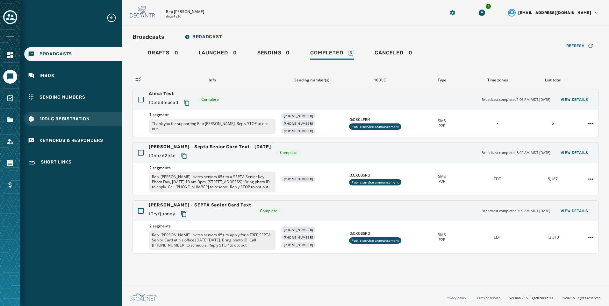
click at [54, 118] on span "10DLC Registration" at bounding box center [64, 119] width 50 height 6
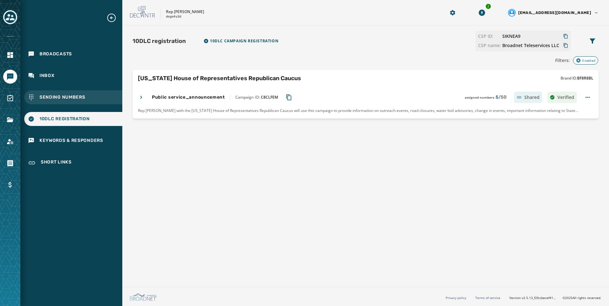
click at [58, 103] on div "Sending Numbers" at bounding box center [73, 97] width 98 height 14
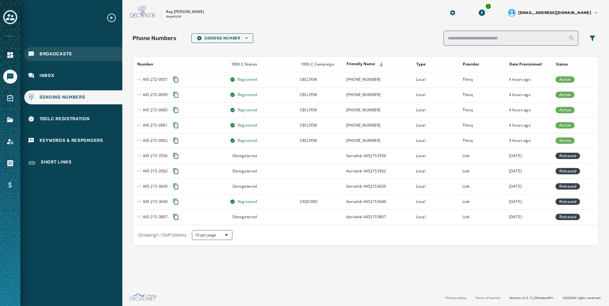
click at [64, 61] on div "Broadcasts" at bounding box center [73, 54] width 98 height 14
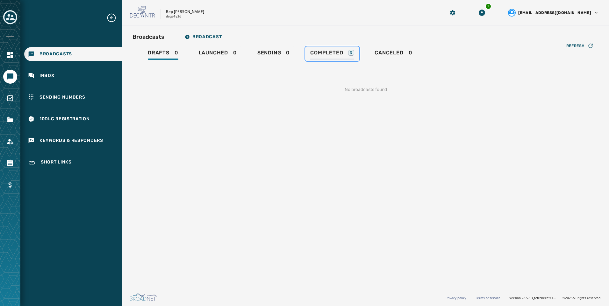
click at [321, 56] on div "Completed 3" at bounding box center [332, 55] width 44 height 10
